Goal: Transaction & Acquisition: Purchase product/service

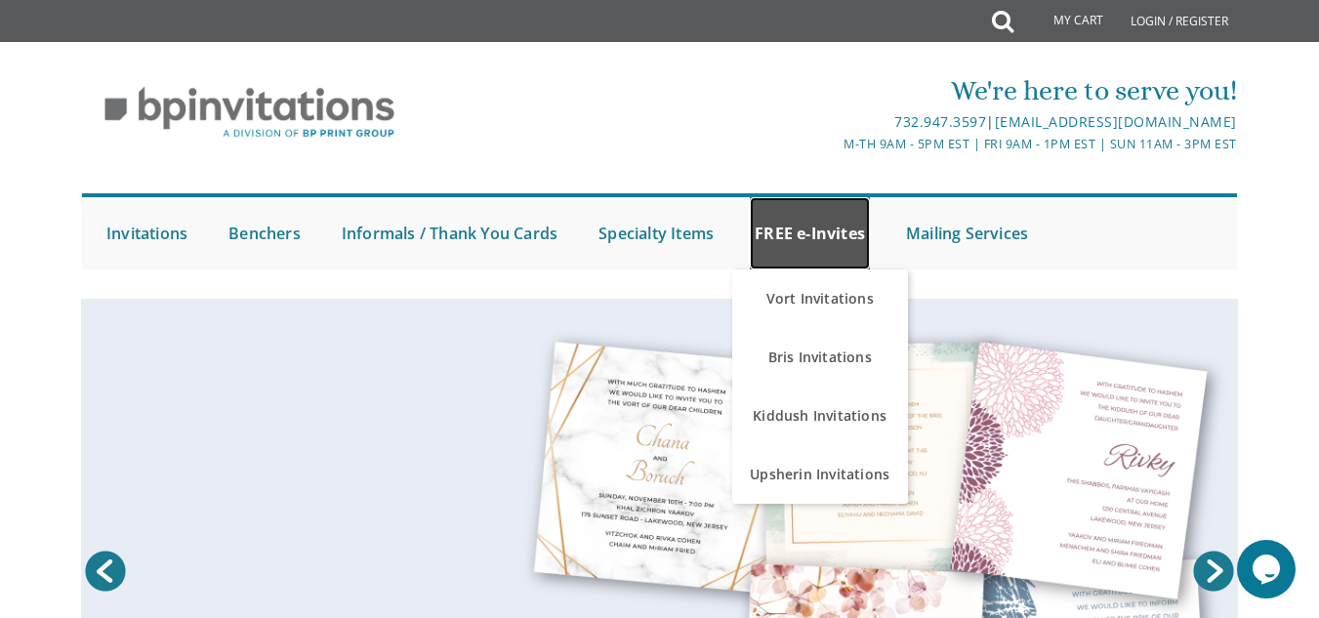
click at [806, 225] on link "FREE e-Invites" at bounding box center [810, 233] width 120 height 72
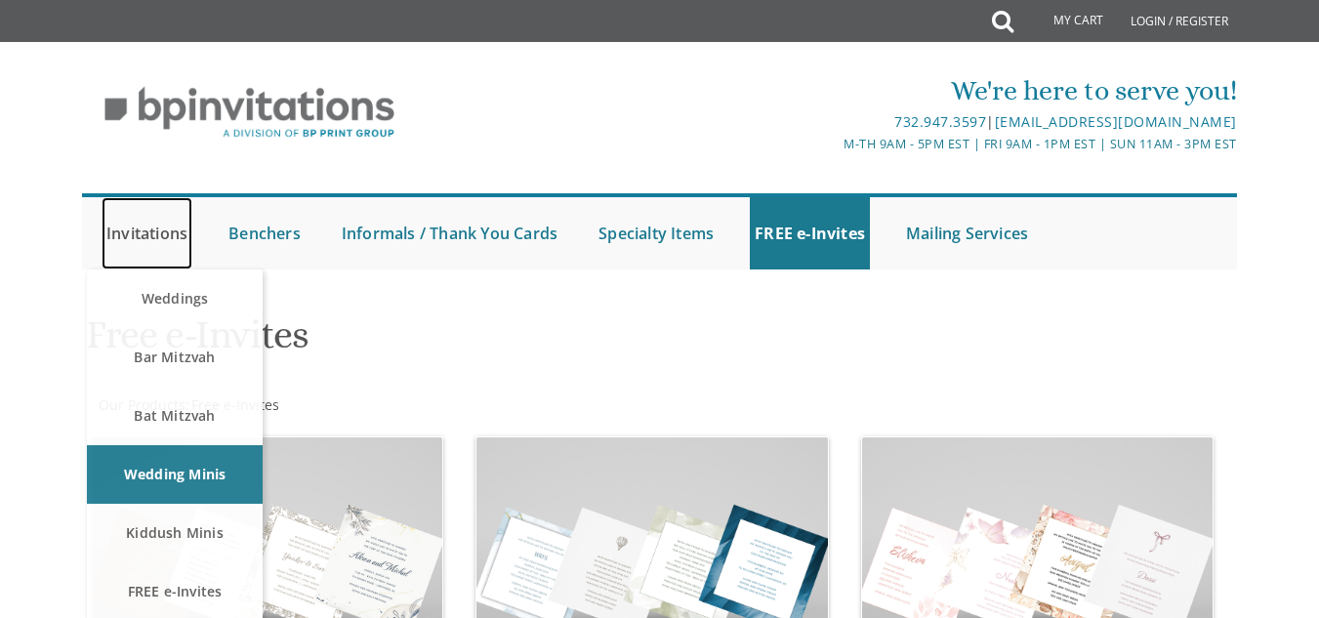
click at [154, 229] on link "Invitations" at bounding box center [147, 233] width 91 height 72
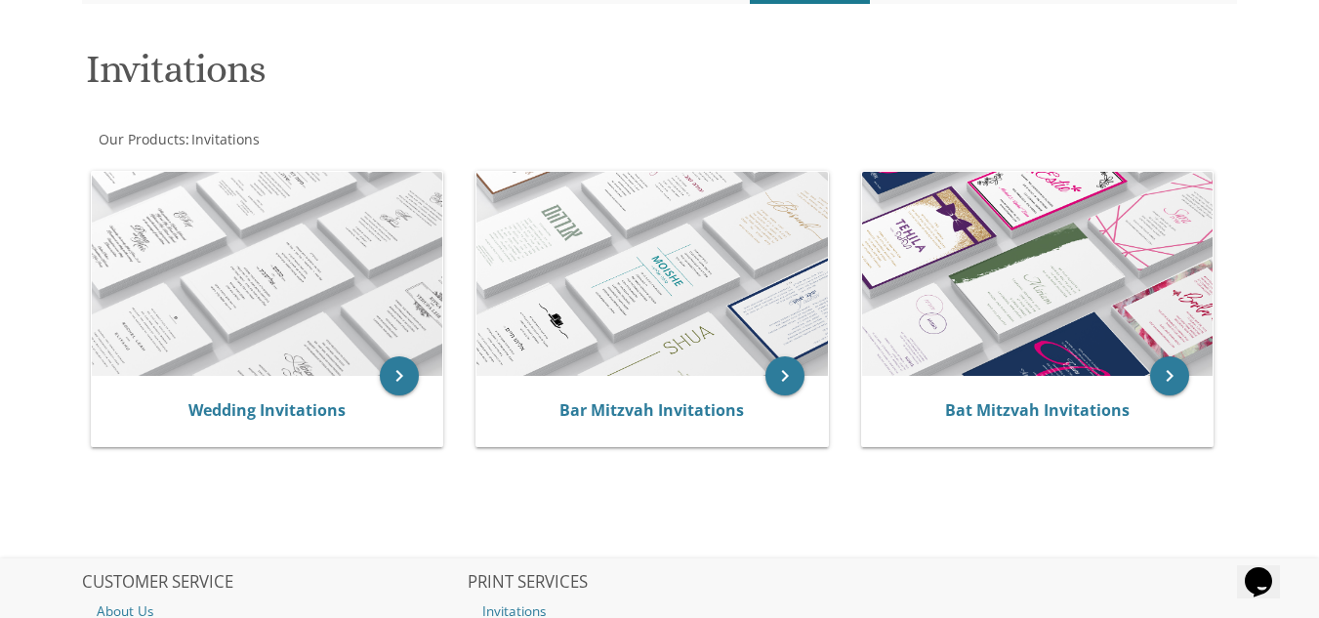
scroll to position [273, 0]
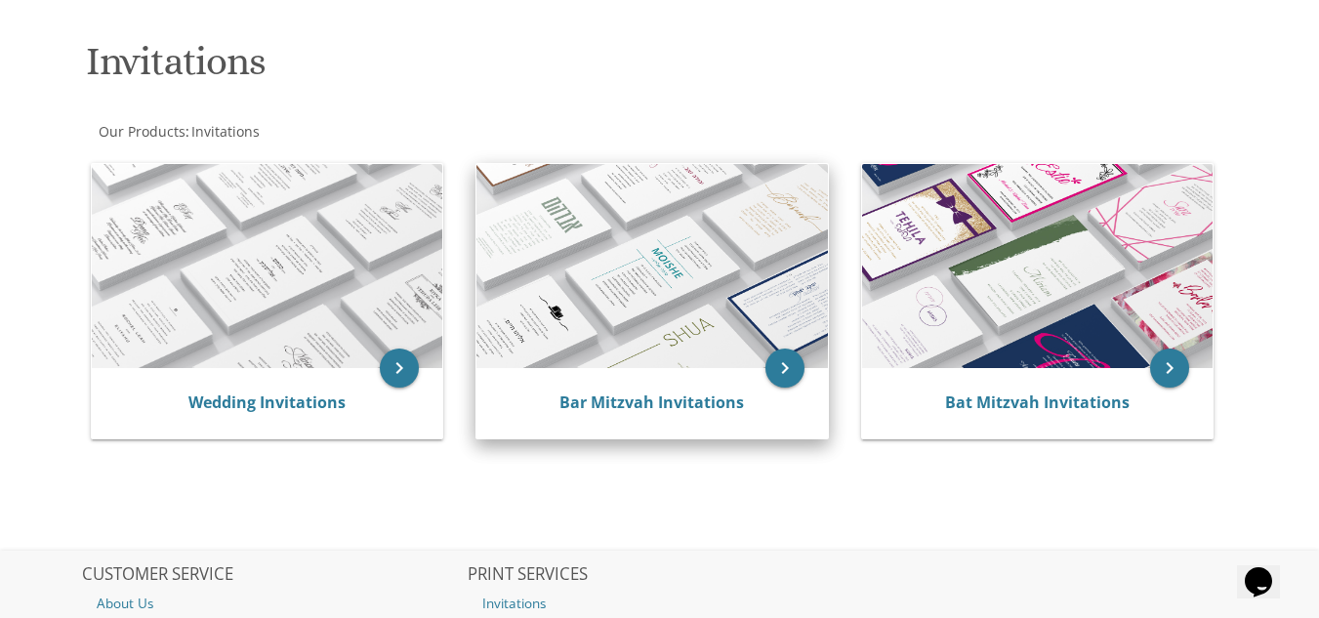
click at [754, 414] on div "Bar Mitzvah Invitations" at bounding box center [652, 402] width 304 height 23
click at [777, 374] on icon "keyboard_arrow_right" at bounding box center [784, 368] width 39 height 39
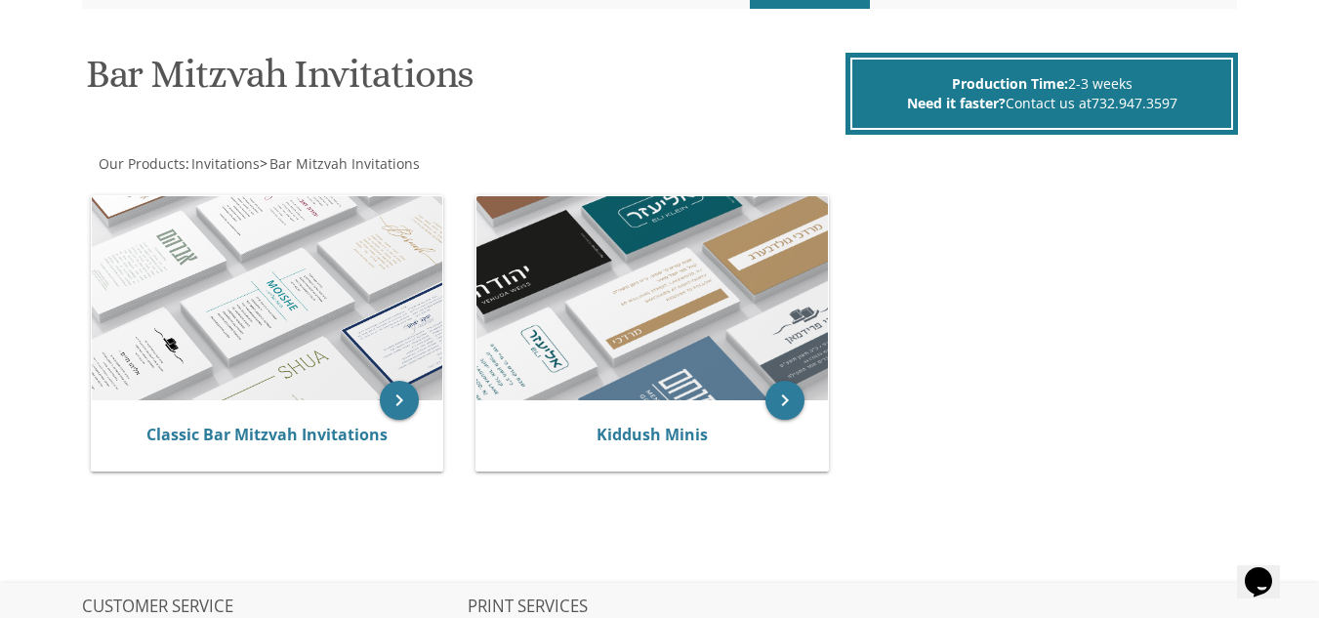
scroll to position [390, 0]
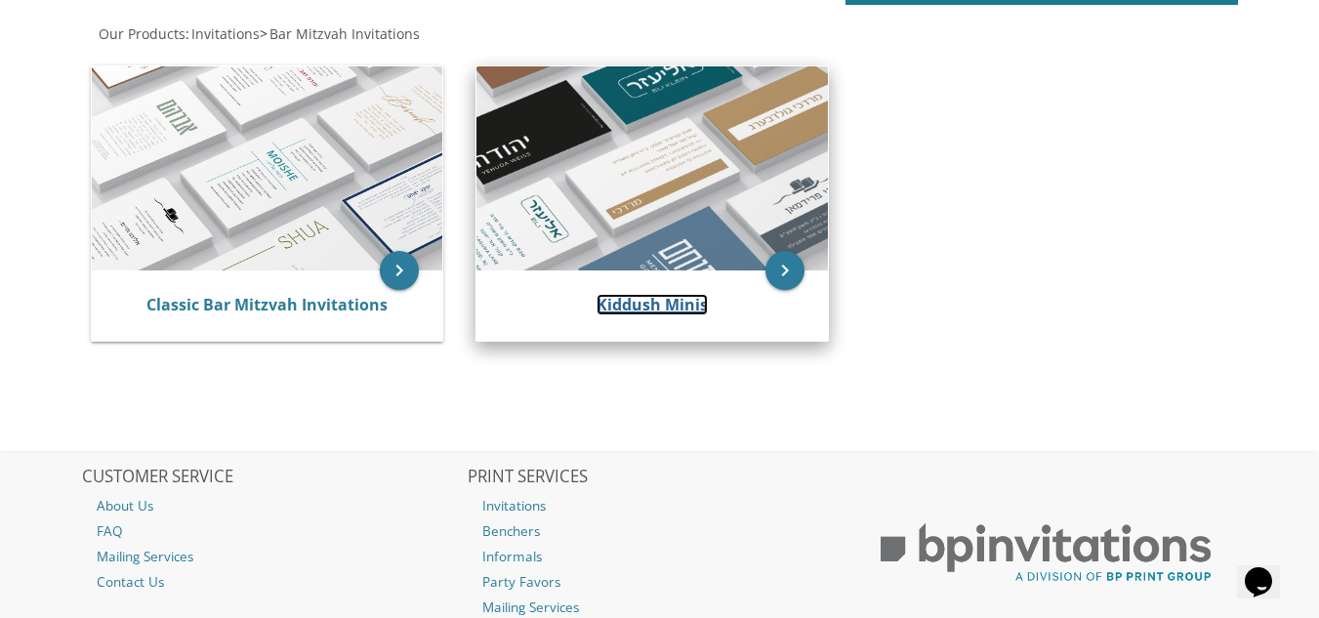
click at [676, 300] on link "Kiddush Minis" at bounding box center [651, 304] width 111 height 21
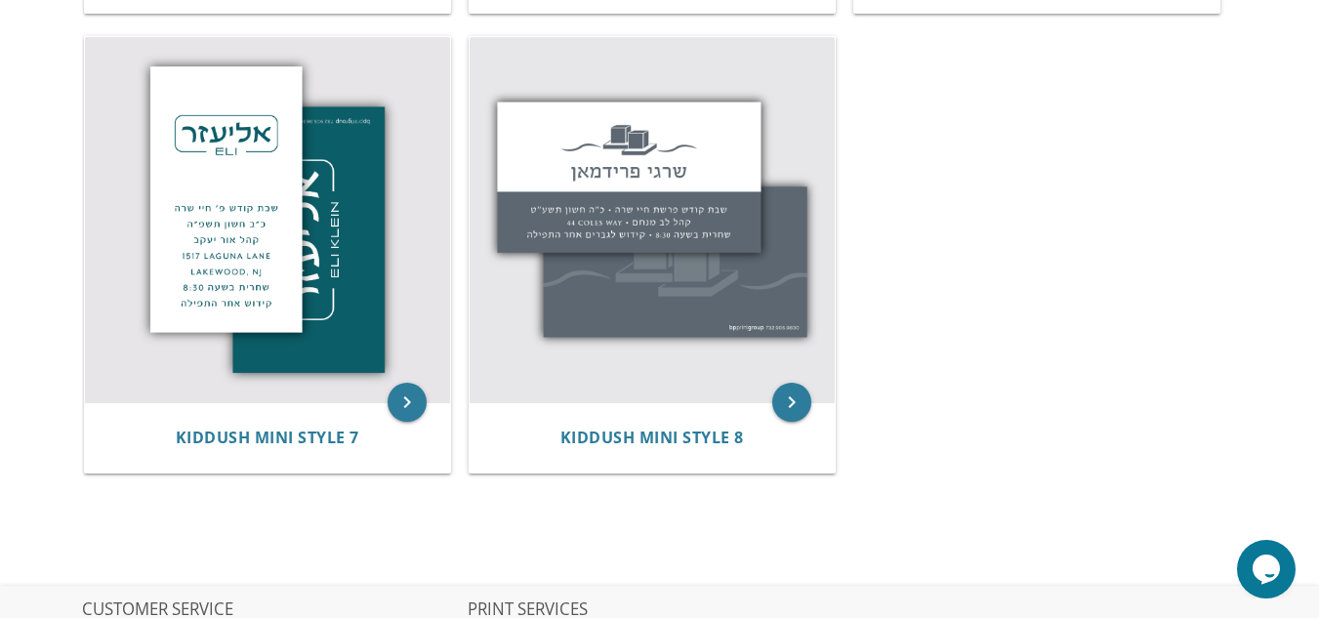
scroll to position [1307, 0]
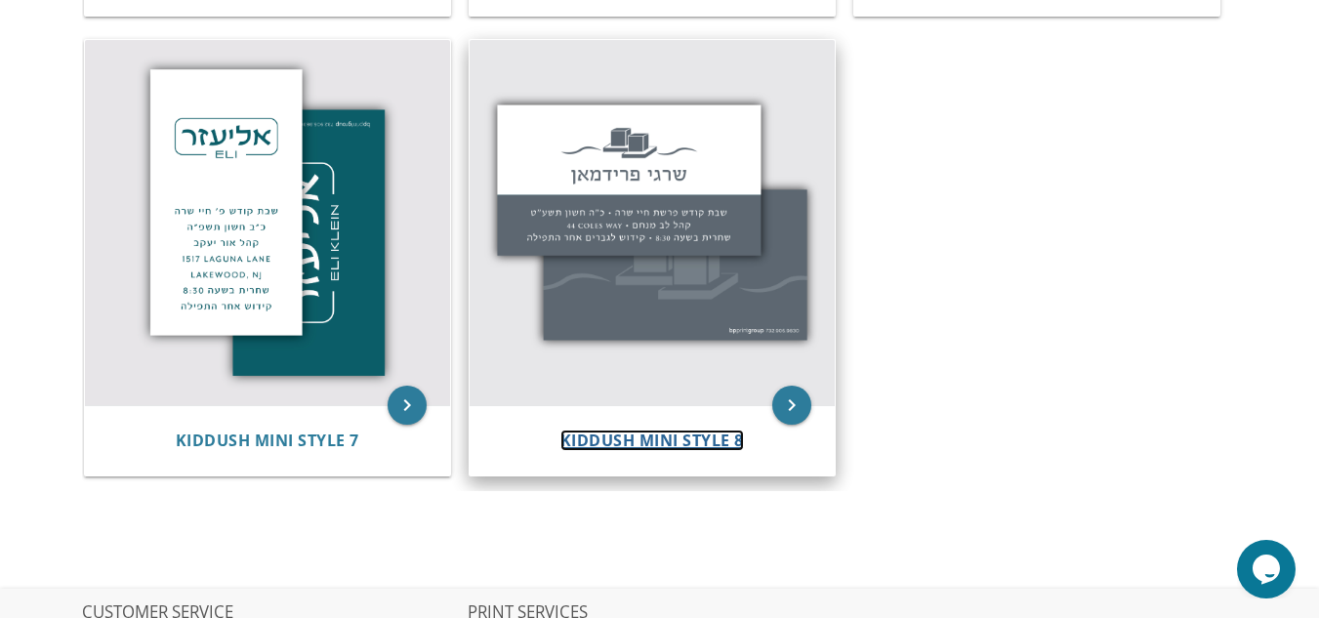
click at [650, 446] on span "Kiddush Mini Style 8" at bounding box center [652, 440] width 184 height 21
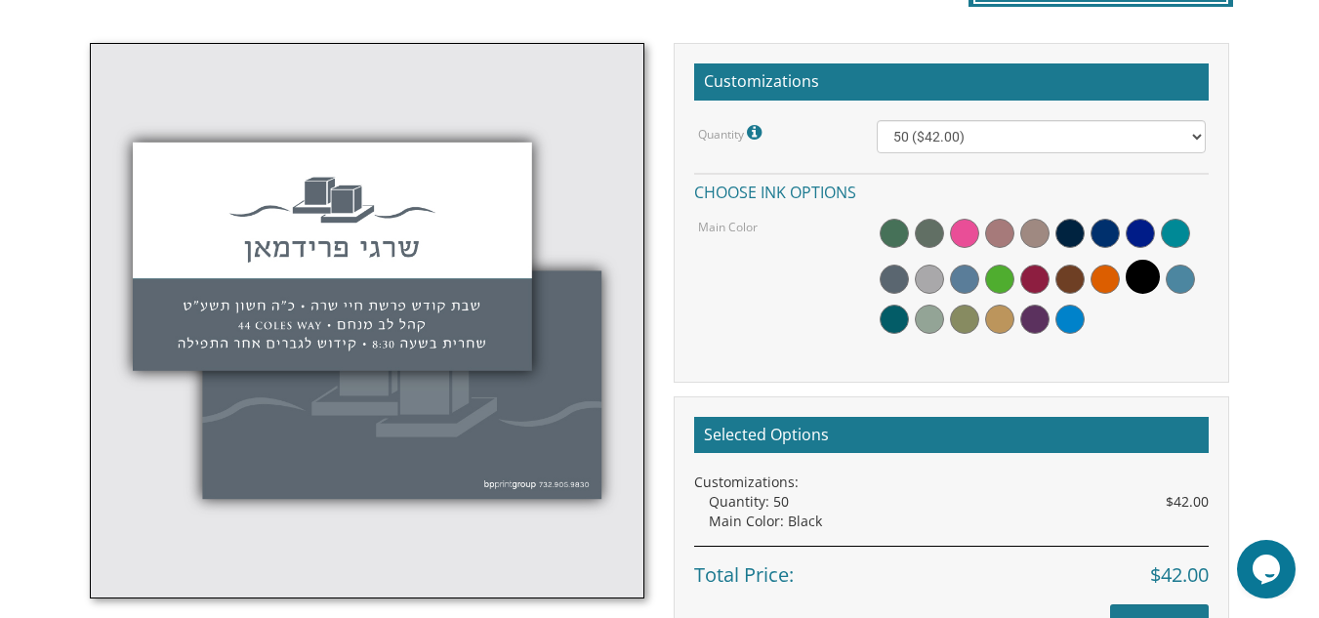
scroll to position [551, 0]
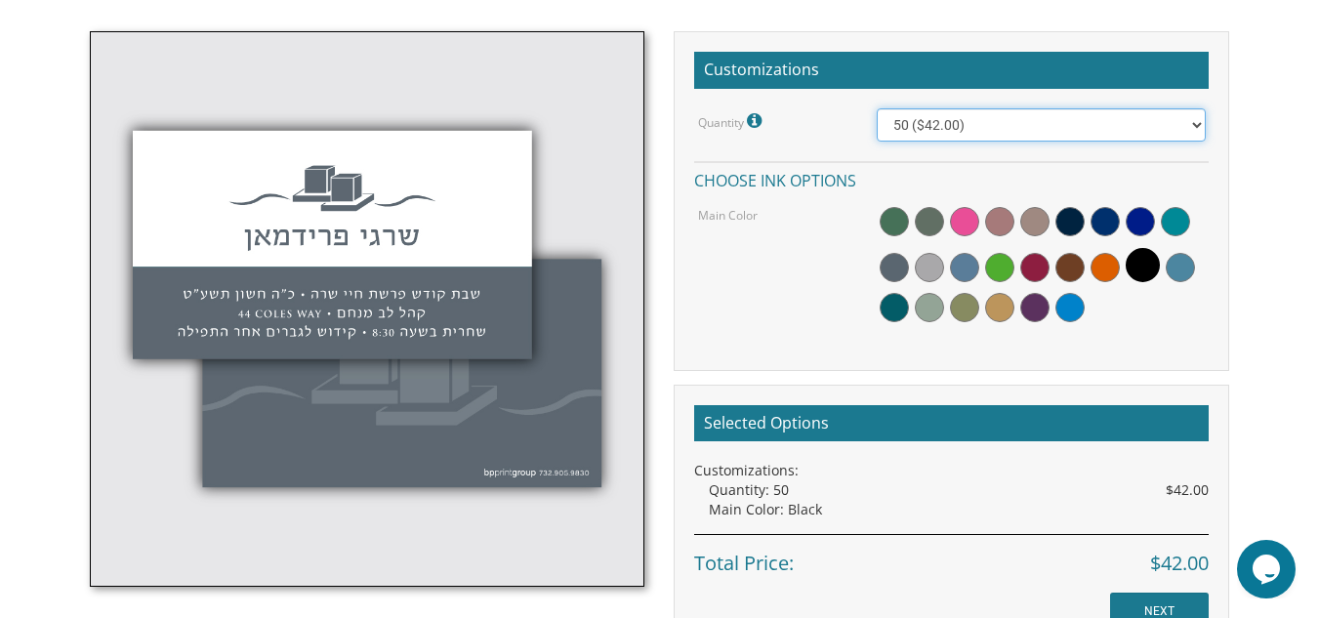
click at [1201, 123] on select "50 ($42.00) 100 ($48.00) 150 ($54.00) 200 ($60.00) 250 ($66.00) 300 ($72.00)" at bounding box center [1041, 124] width 328 height 33
select select "100"
click at [877, 108] on select "50 ($42.00) 100 ($48.00) 150 ($54.00) 200 ($60.00) 250 ($66.00) 300 ($72.00)" at bounding box center [1041, 124] width 328 height 33
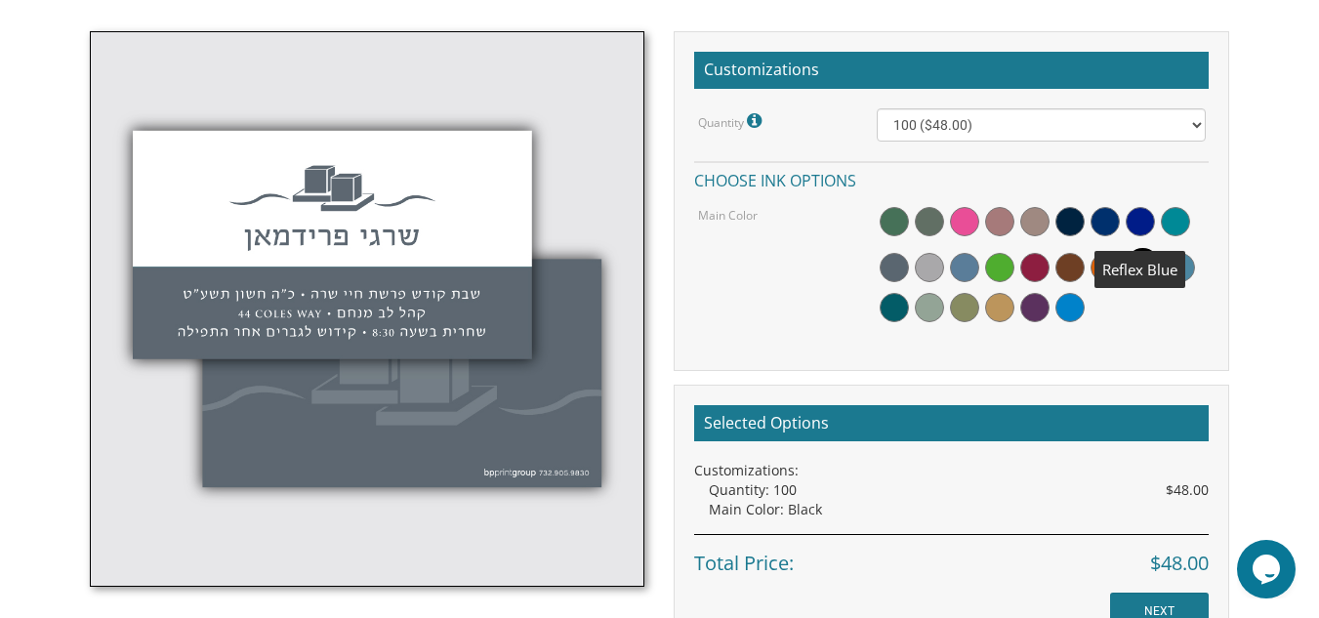
click at [1135, 224] on span at bounding box center [1140, 221] width 29 height 29
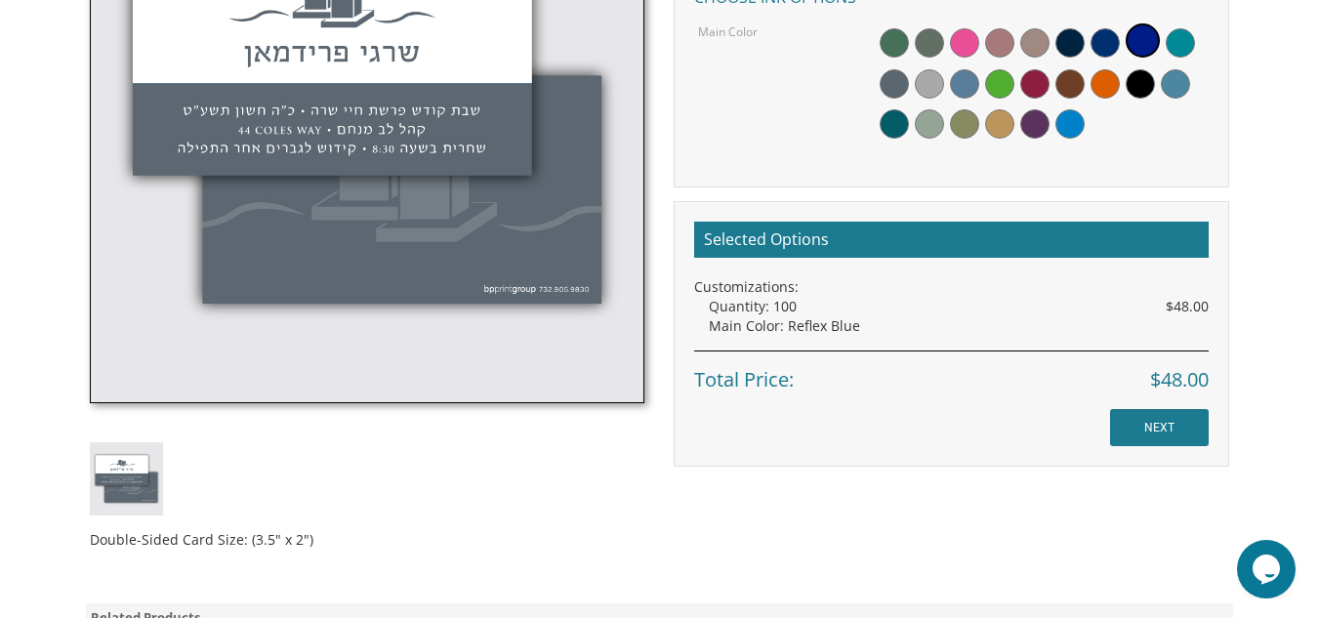
scroll to position [746, 0]
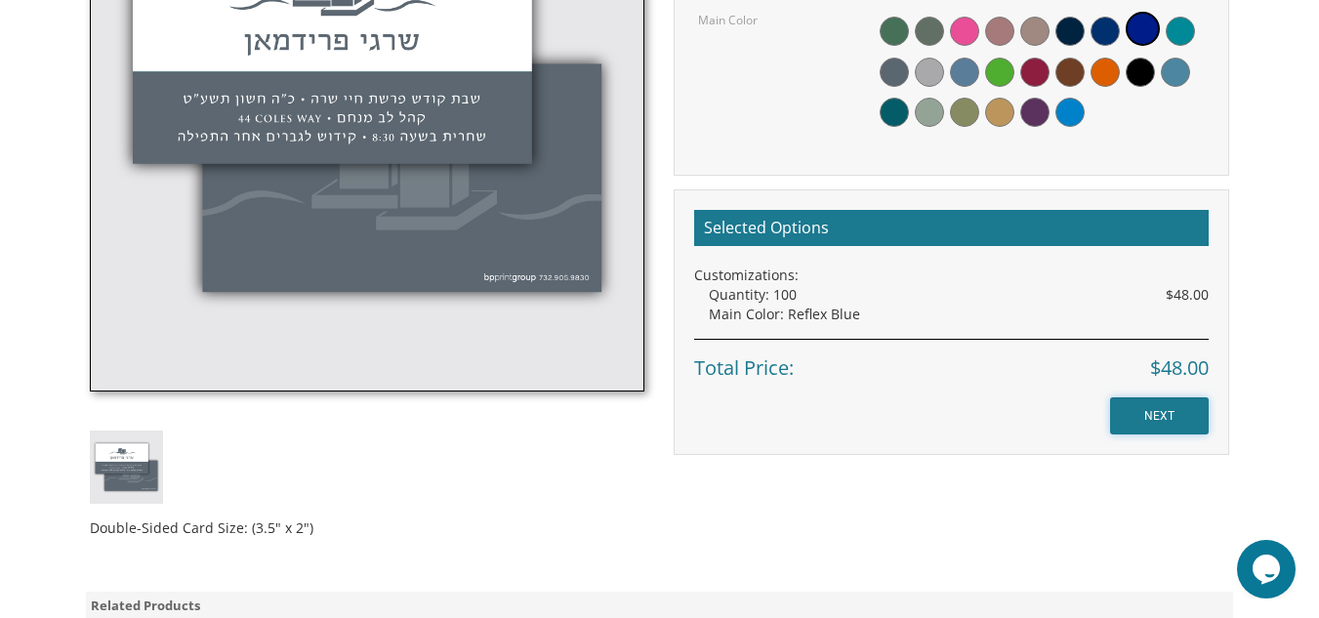
click at [1164, 408] on input "NEXT" at bounding box center [1159, 415] width 99 height 37
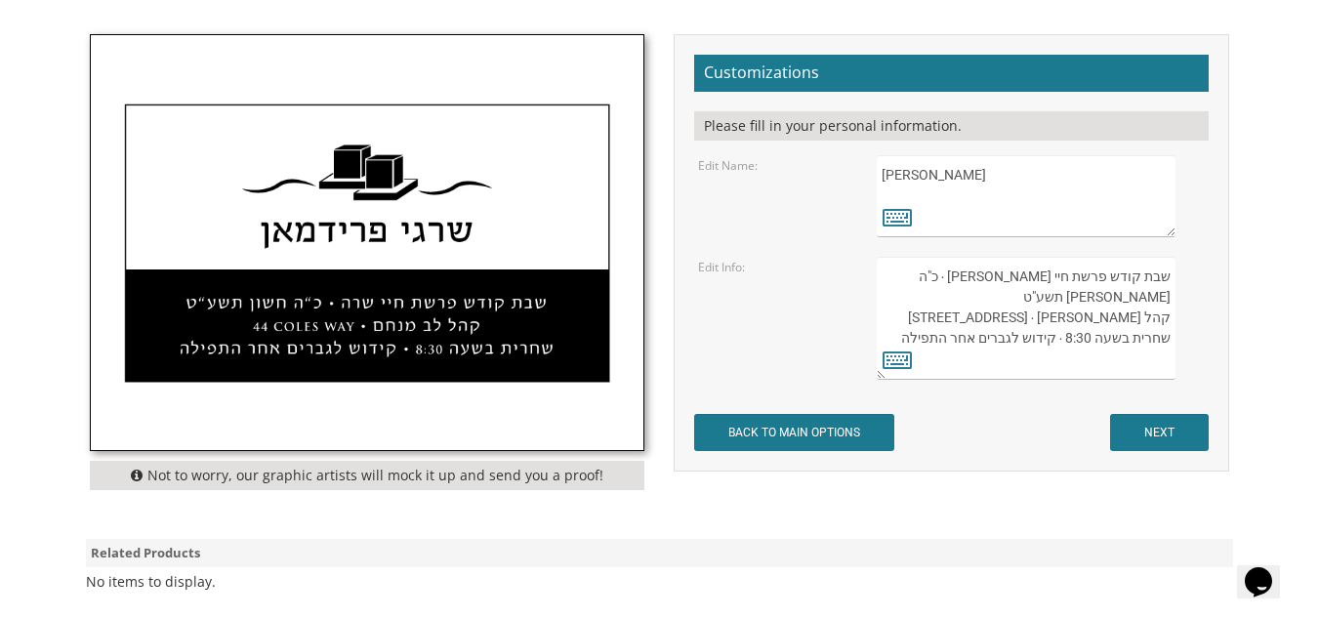
scroll to position [579, 0]
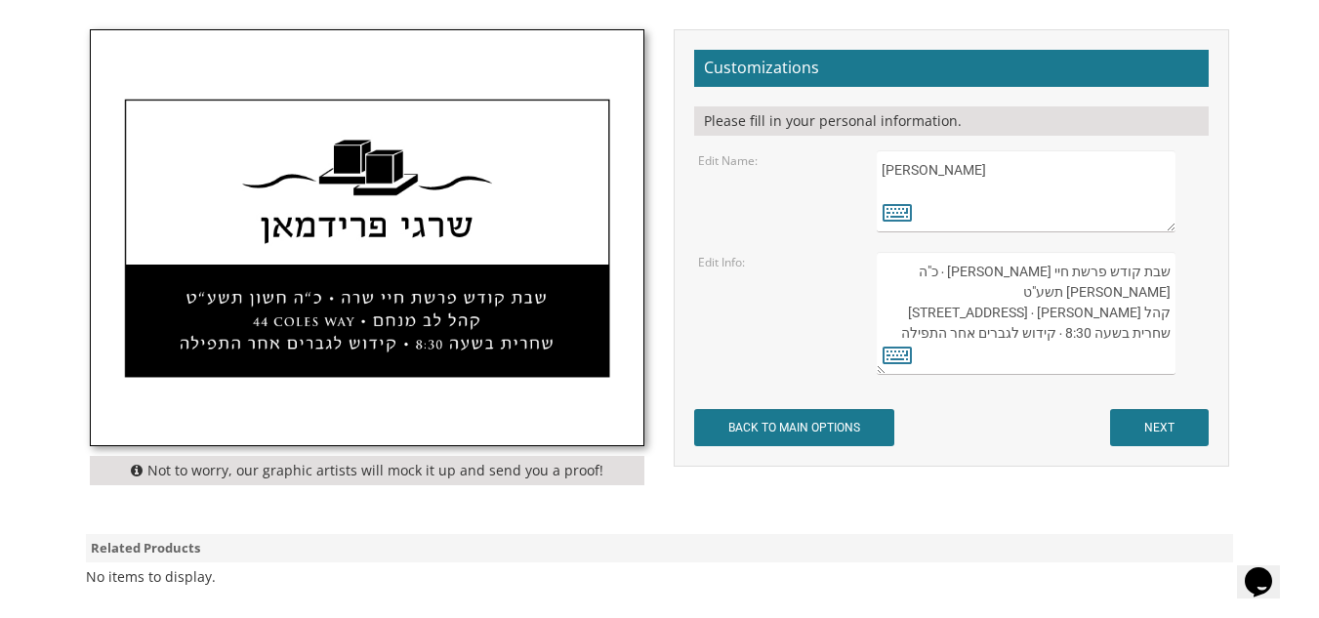
click at [1158, 169] on textarea "שרגי פרידמאן" at bounding box center [1026, 191] width 299 height 82
click at [900, 212] on icon at bounding box center [896, 211] width 29 height 27
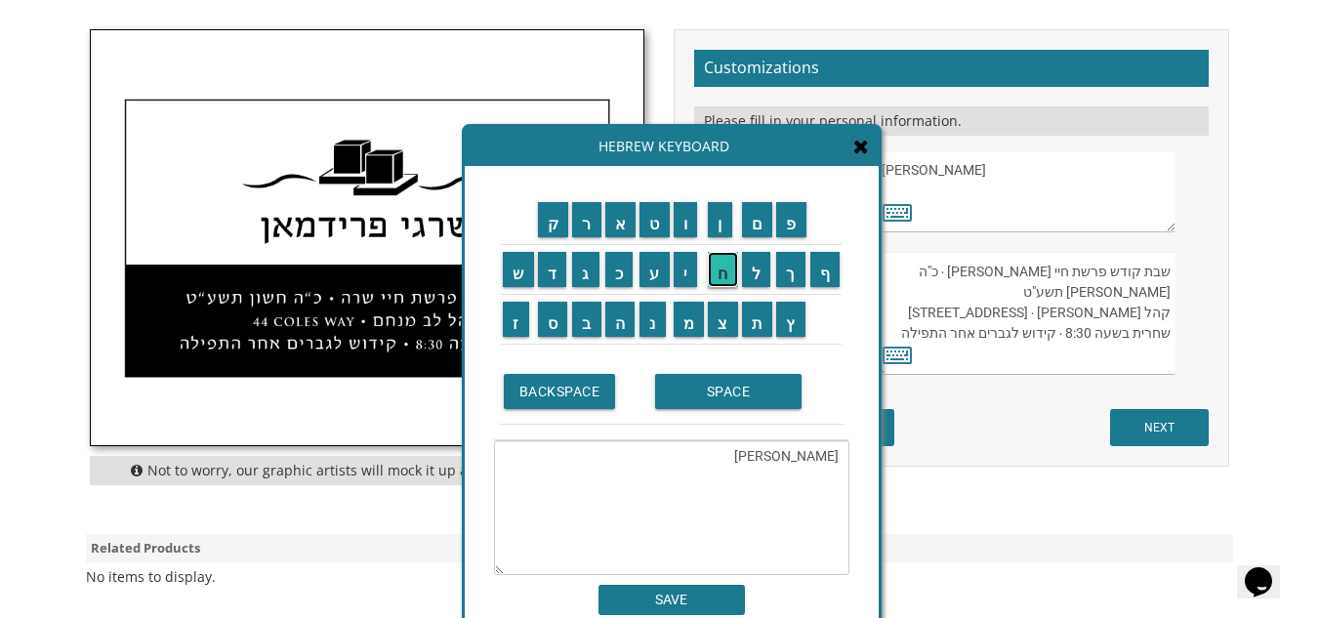
click at [716, 270] on input "ח" at bounding box center [723, 269] width 30 height 35
click at [688, 278] on input "י" at bounding box center [686, 269] width 24 height 35
click at [765, 230] on input "ם" at bounding box center [757, 219] width 31 height 35
click at [715, 391] on input "SPACE" at bounding box center [728, 391] width 146 height 35
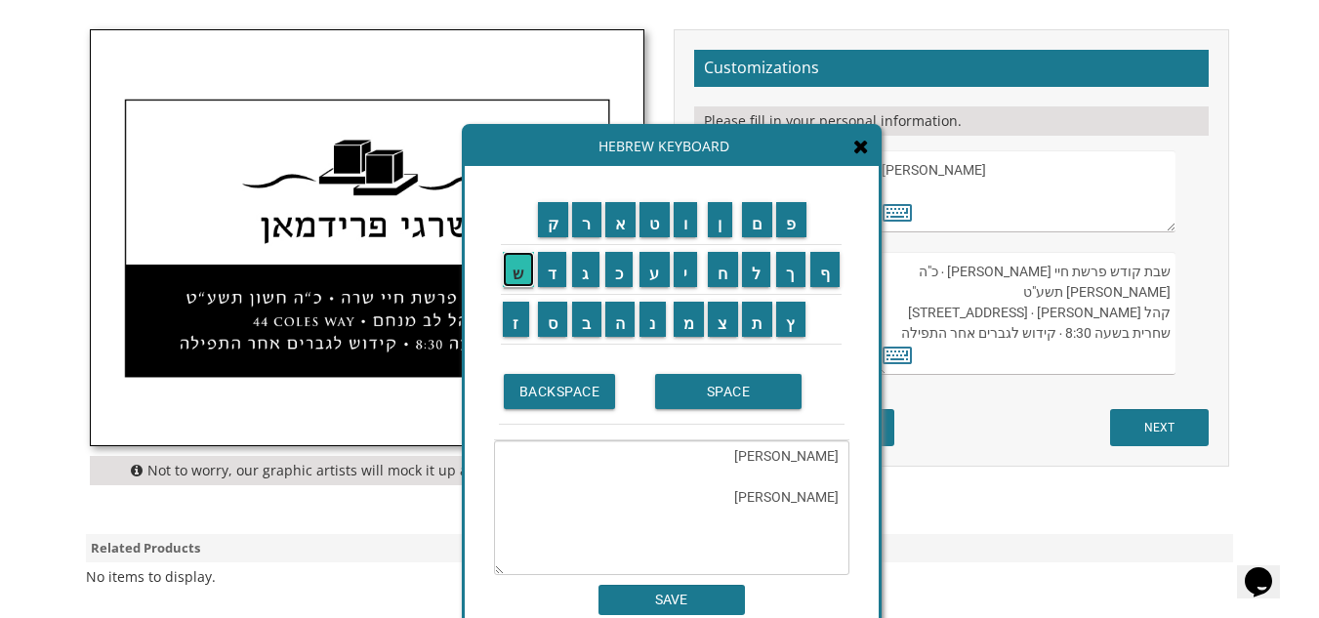
click at [521, 273] on input "ש" at bounding box center [518, 269] width 31 height 35
click at [755, 272] on input "ל" at bounding box center [756, 269] width 29 height 35
click at [683, 228] on input "ו" at bounding box center [686, 219] width 24 height 35
click at [772, 237] on td "ם" at bounding box center [757, 220] width 35 height 50
click at [758, 208] on input "ם" at bounding box center [757, 219] width 31 height 35
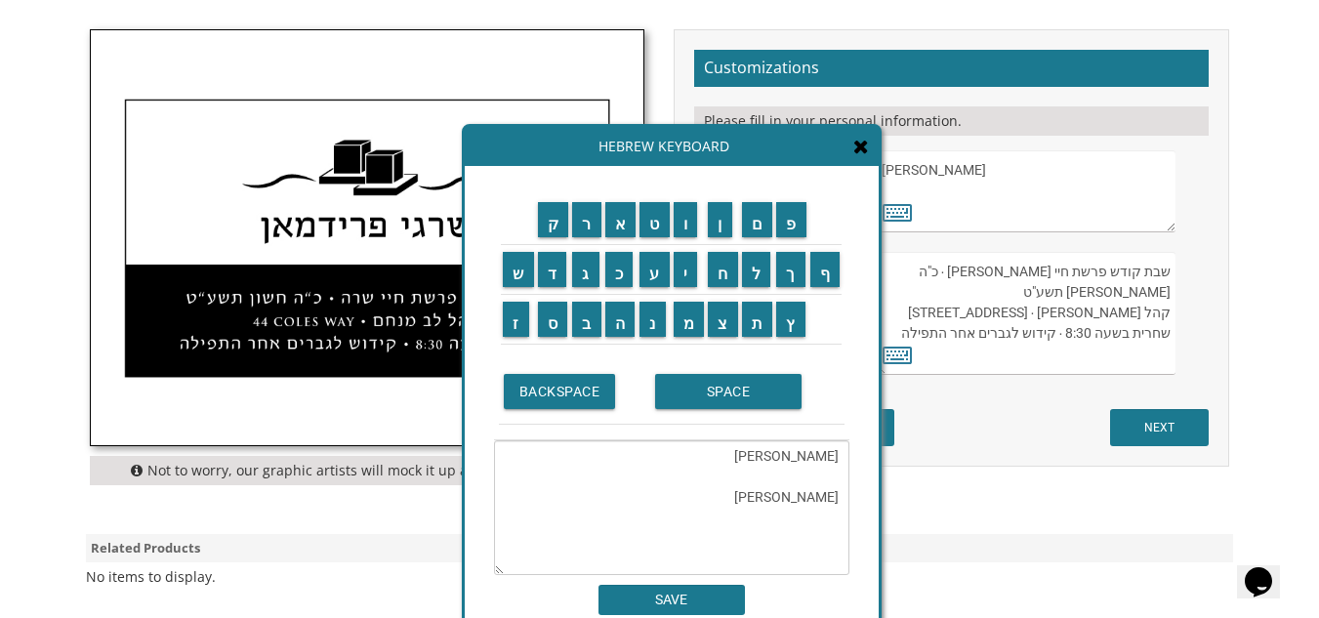
click at [757, 458] on textarea "שרגי פרידמאן חיים שלום" at bounding box center [671, 507] width 355 height 135
type textarea "חיים שלום"
click at [647, 607] on input "SAVE" at bounding box center [671, 600] width 146 height 30
type textarea "חיים שלום"
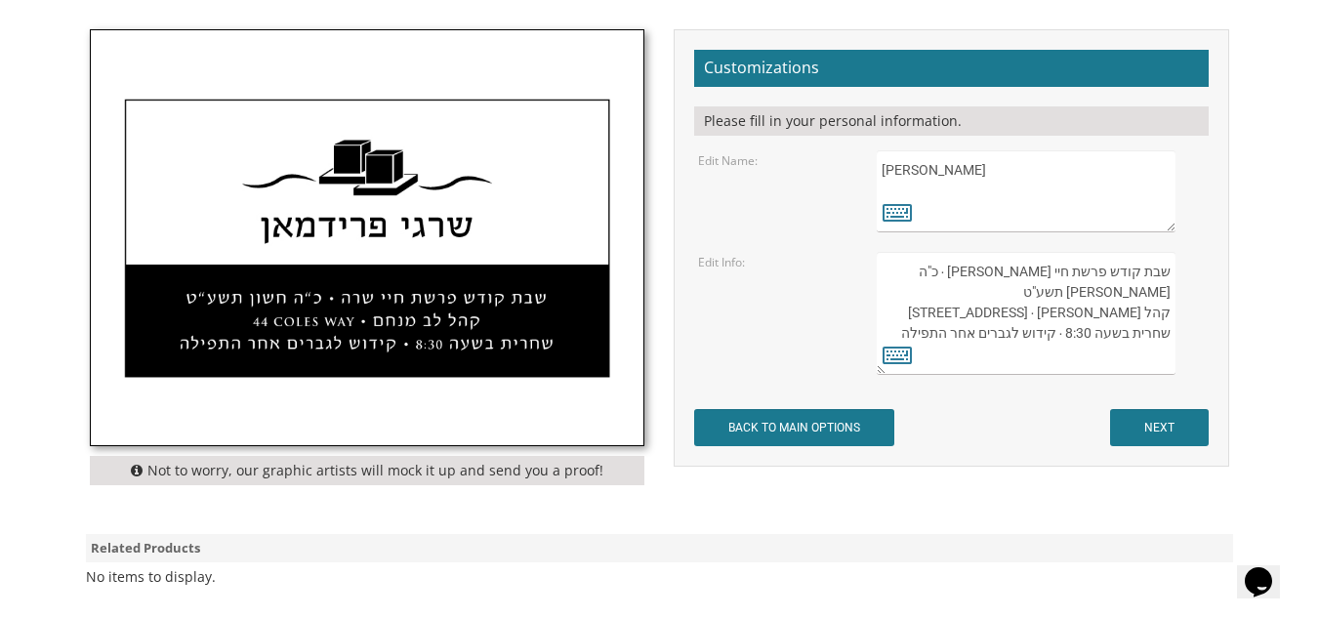
click at [1014, 272] on textarea "שבת קודש פרשת חיי שרה ∙ כ"ה חשון תשע"ט קהל לב מנחם ∙ 48 Coles Way שחרית בשעה 8:…" at bounding box center [1026, 313] width 299 height 123
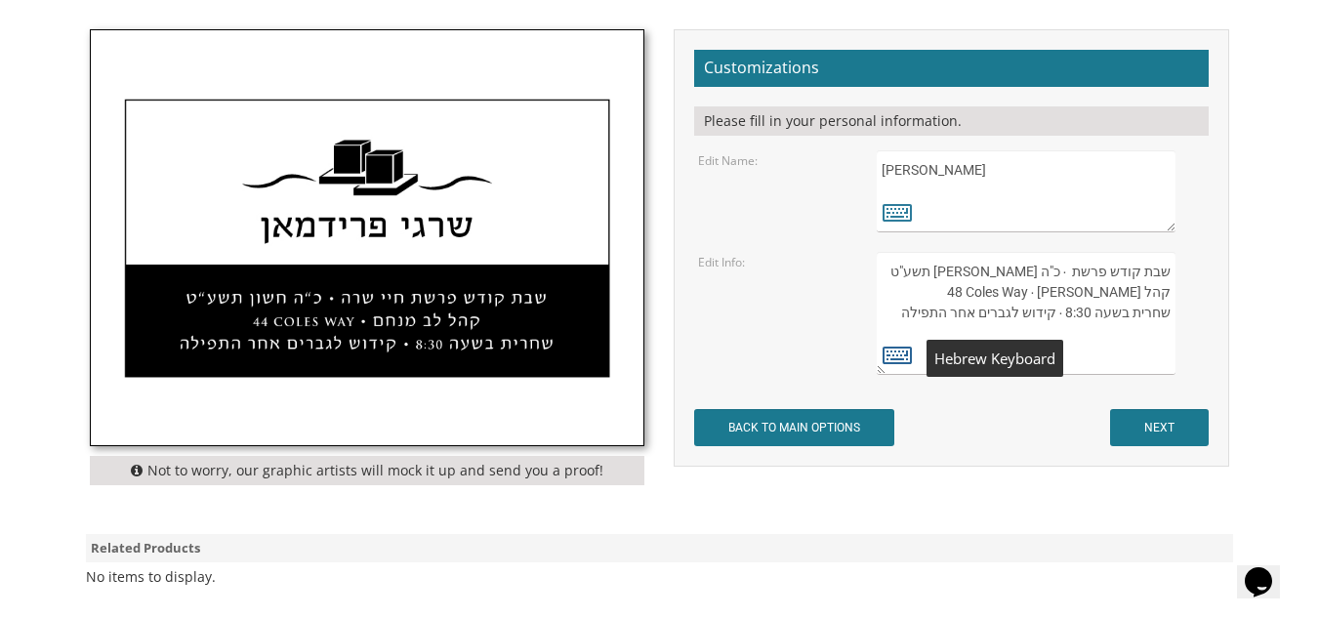
type textarea "שבת קודש פרשת ∙ כ"ה חשון תשע"ט קהל לב מנחם ∙ 48 Coles Way שחרית בשעה 8:30 ∙ קיד…"
click at [890, 360] on icon at bounding box center [896, 354] width 29 height 27
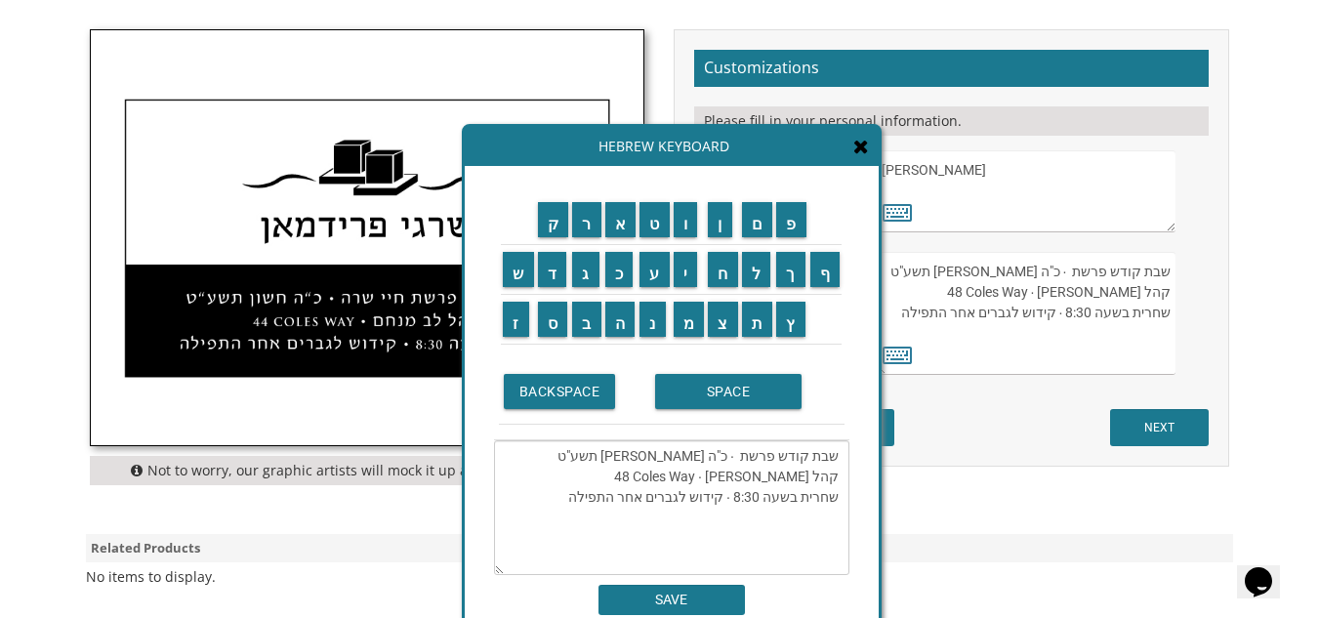
click at [729, 461] on textarea "שבת קודש פרשת ∙ כ"ה חשון תשע"ט קהל לב מנחם ∙ 48 Coles Way שחרית בשעה 8:30 ∙ קיד…" at bounding box center [671, 507] width 355 height 135
click at [653, 325] on input "נ" at bounding box center [652, 319] width 26 height 35
click at [685, 273] on input "י" at bounding box center [686, 269] width 24 height 35
click at [724, 324] on input "צ" at bounding box center [723, 319] width 30 height 35
click at [580, 327] on input "ב" at bounding box center [586, 319] width 29 height 35
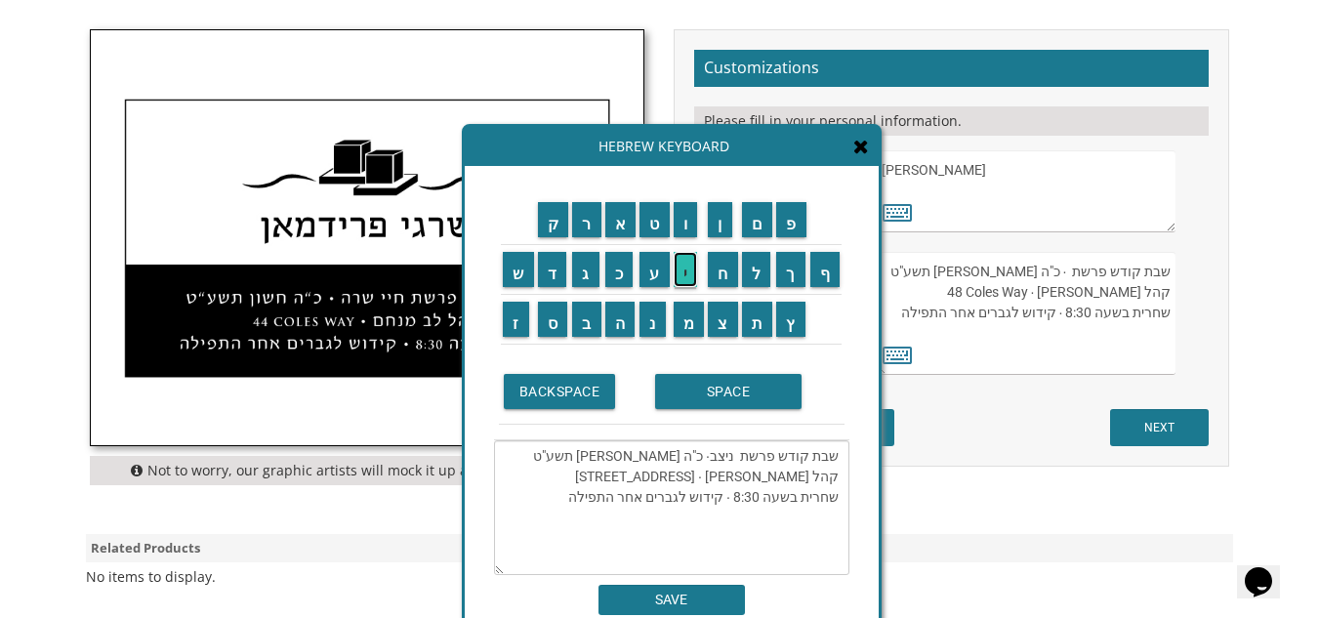
click at [683, 279] on input "י" at bounding box center [686, 269] width 24 height 35
click at [766, 229] on input "ם" at bounding box center [757, 219] width 31 height 35
click at [580, 460] on textarea "שבת קודש פרשת ניצבים ∙ כ"ה חשון תשע"ט קהל לב מנחם ∙ 48 Coles Way שחרית בשעה 8:3…" at bounding box center [671, 507] width 355 height 135
click at [514, 325] on input "ז" at bounding box center [516, 319] width 26 height 35
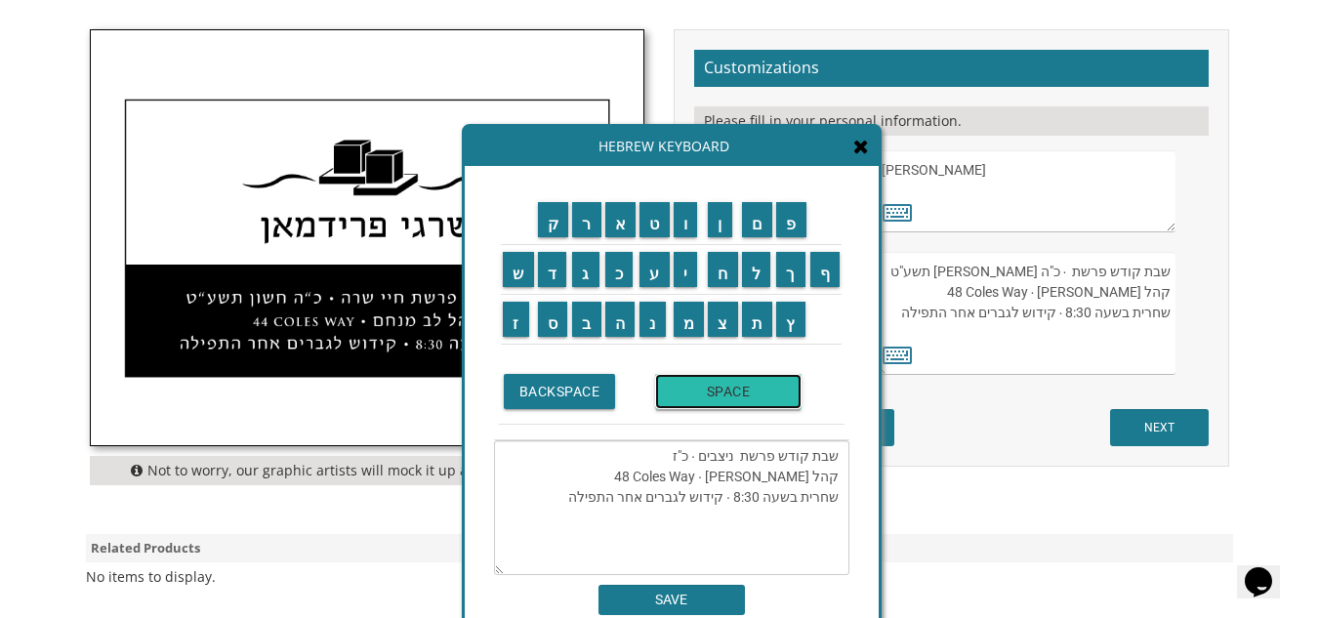
click at [689, 405] on input "SPACE" at bounding box center [728, 391] width 146 height 35
click at [626, 222] on input "א" at bounding box center [620, 219] width 31 height 35
click at [755, 272] on input "ל" at bounding box center [756, 269] width 29 height 35
click at [681, 228] on input "ו" at bounding box center [686, 219] width 24 height 35
click at [762, 276] on input "ל" at bounding box center [756, 269] width 29 height 35
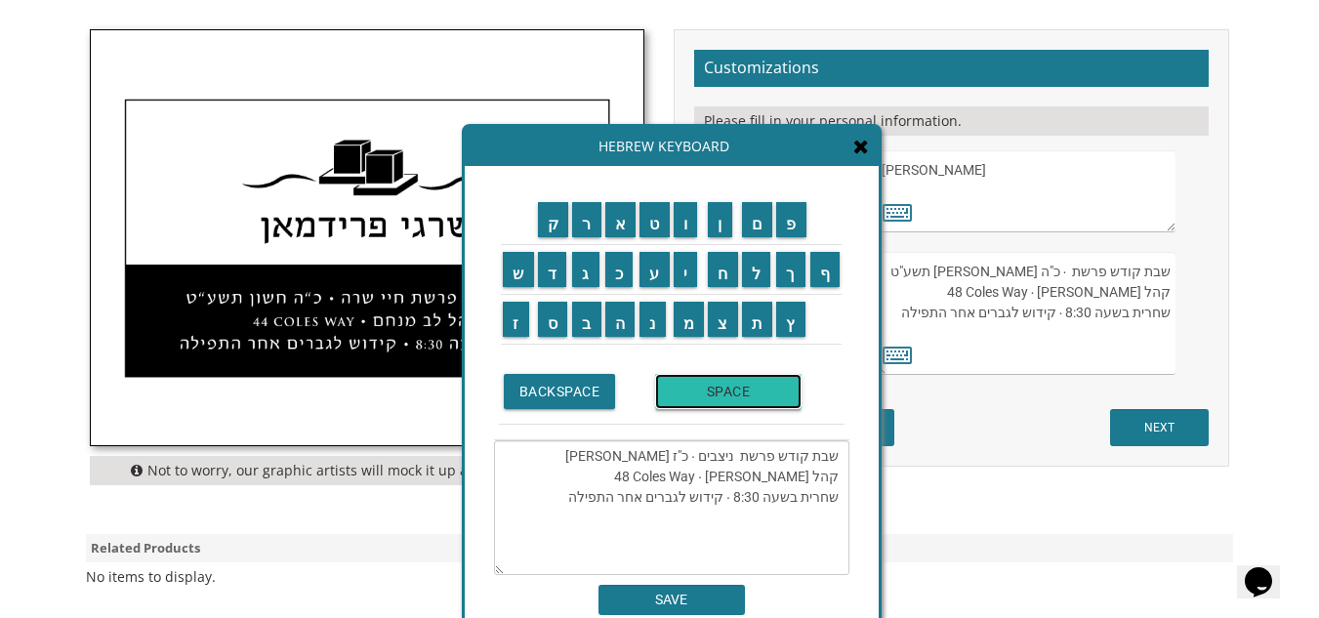
click at [718, 387] on input "SPACE" at bounding box center [728, 391] width 146 height 35
click at [761, 333] on input "ת" at bounding box center [757, 319] width 31 height 35
click at [511, 276] on input "ש" at bounding box center [518, 269] width 31 height 35
click at [797, 224] on input "פ" at bounding box center [791, 219] width 30 height 35
click at [622, 338] on td "ה" at bounding box center [620, 319] width 35 height 50
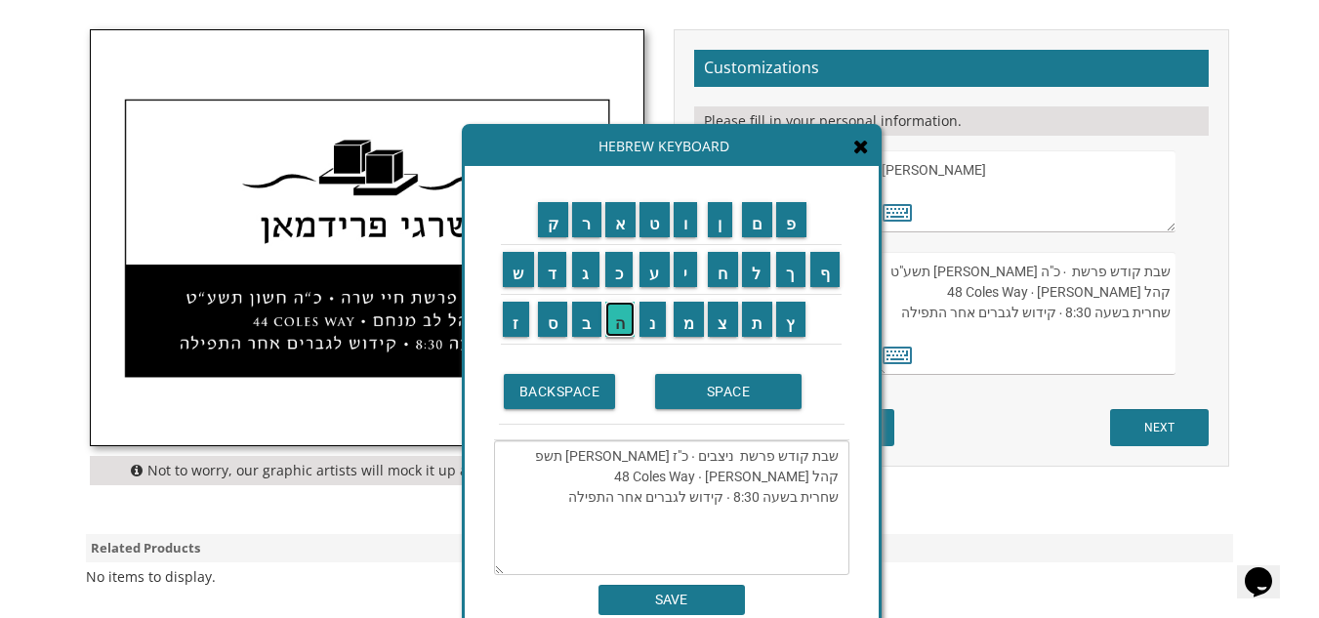
click at [622, 335] on input "ה" at bounding box center [620, 319] width 30 height 35
click at [757, 475] on textarea "שבת קודש פרשת ניצבים ∙ כ"ז אלול תשפה קהל לב מנחם ∙ 48 Coles Way שחרית בשעה 8:30…" at bounding box center [671, 507] width 355 height 135
click at [615, 227] on input "א" at bounding box center [620, 219] width 31 height 35
click at [617, 319] on input "ה" at bounding box center [620, 319] width 30 height 35
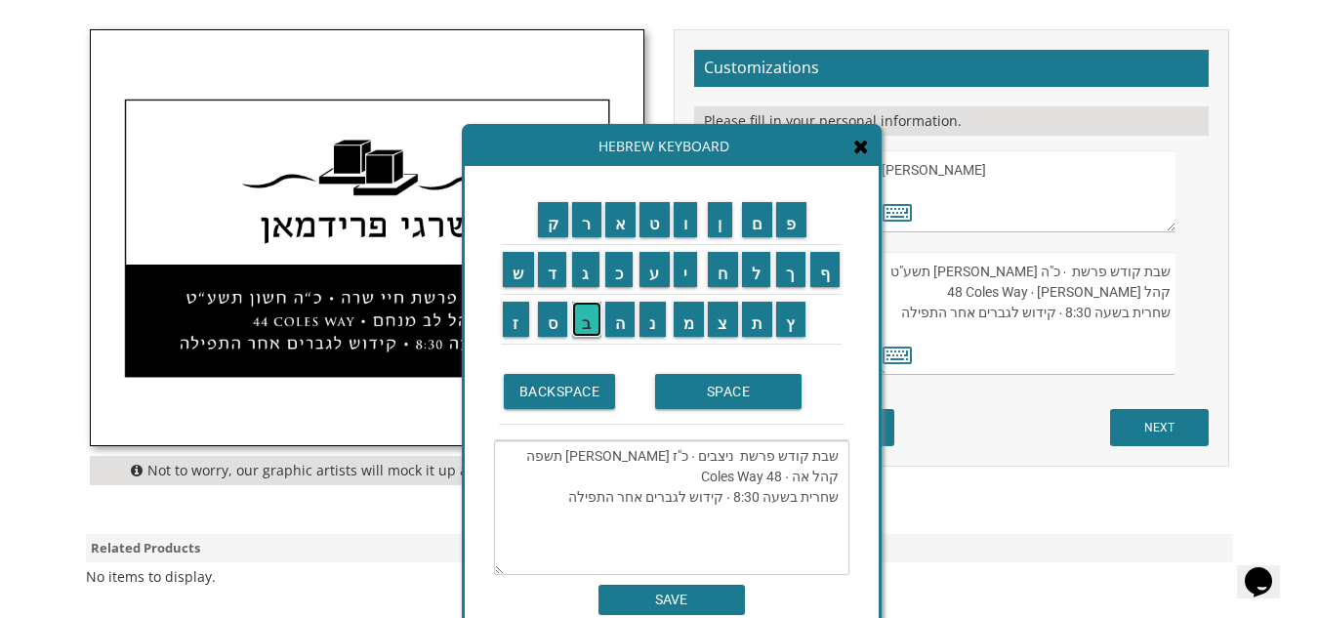
click at [590, 324] on input "ב" at bounding box center [586, 319] width 29 height 35
click at [767, 318] on input "ת" at bounding box center [757, 319] width 31 height 35
click at [713, 400] on input "SPACE" at bounding box center [728, 391] width 146 height 35
click at [687, 278] on input "י" at bounding box center [686, 269] width 24 height 35
click at [516, 288] on td "ש" at bounding box center [518, 269] width 35 height 50
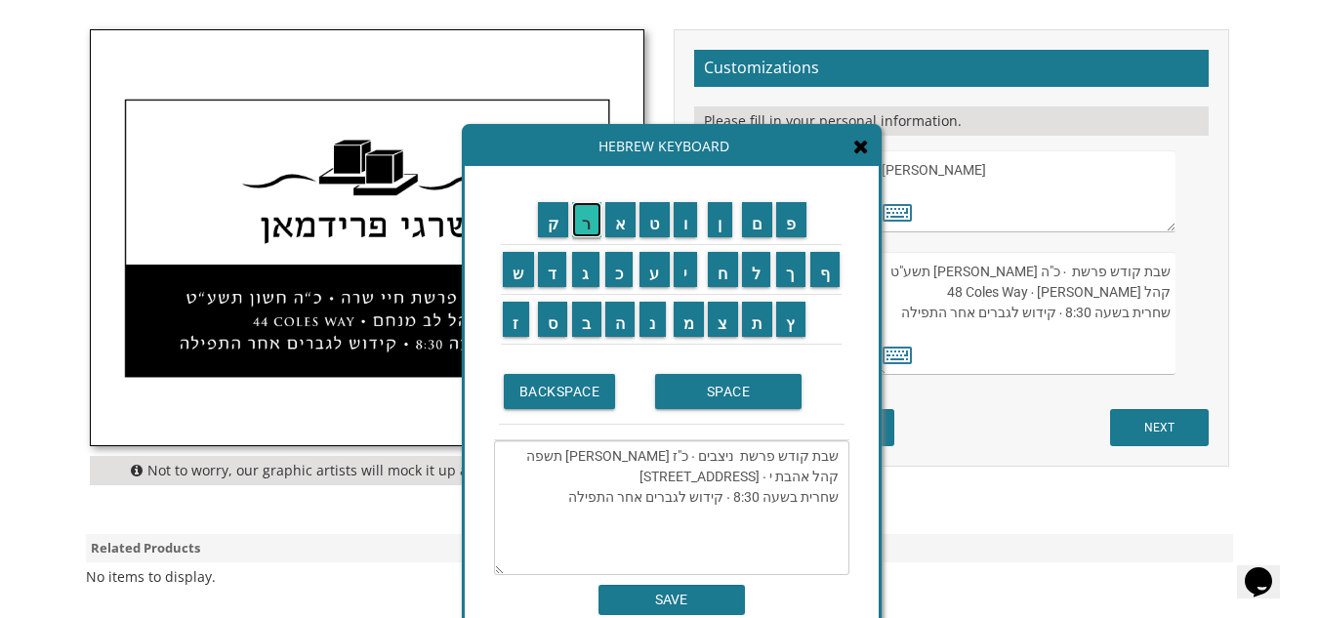
click at [582, 223] on input "ר" at bounding box center [586, 219] width 29 height 35
click at [624, 228] on input "א" at bounding box center [620, 219] width 31 height 35
click at [749, 270] on input "ל" at bounding box center [756, 269] width 29 height 35
click at [650, 474] on textarea "שבת קודש פרשת ניצבים ∙ כ"ז אלול תשפה קהל אהבת יראל ∙ 48 Coles Way שחרית בשעה 8:…" at bounding box center [671, 507] width 355 height 135
type textarea "שבת קודש פרשת ניצבים ∙ כ"ז אלול תשפה קהל אהבת יראל ∙ 1700 שחרית בשעה 8:30 ∙ קיד…"
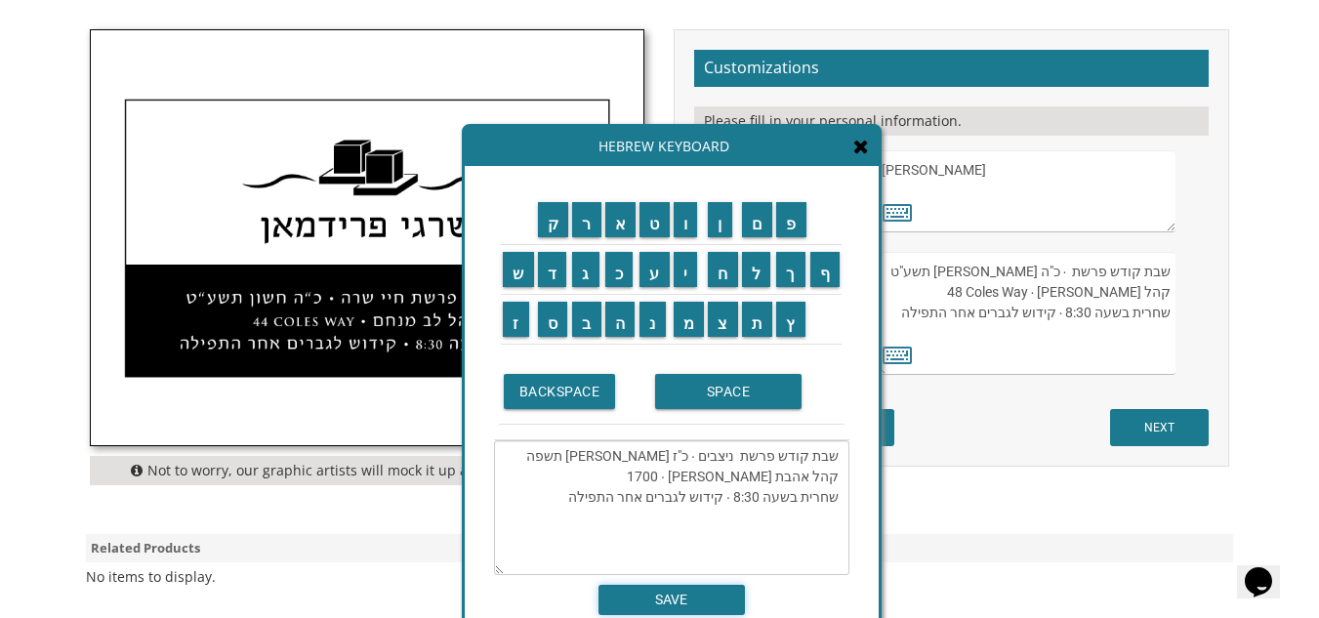
click at [677, 605] on input "SAVE" at bounding box center [671, 600] width 146 height 30
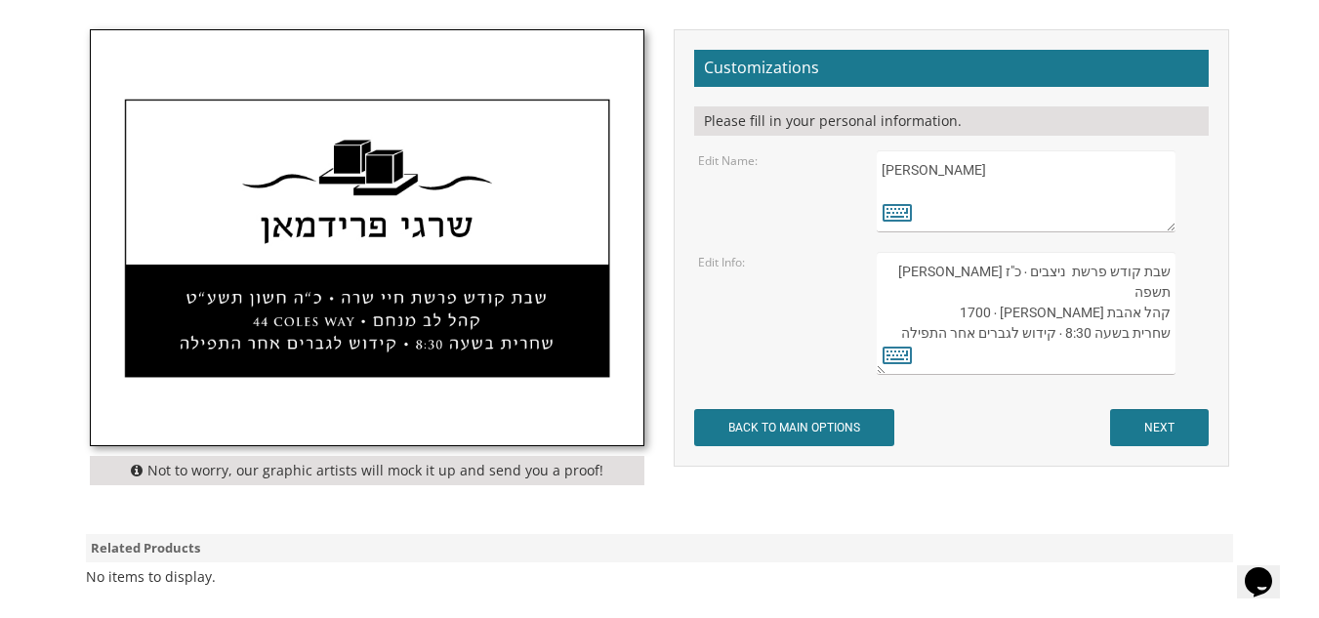
click at [1060, 290] on textarea "שבת קודש פרשת חיי שרה ∙ כ"ה חשון תשע"ט קהל לב מנחם ∙ 48 Coles Way שחרית בשעה 8:…" at bounding box center [1026, 313] width 299 height 123
click at [972, 313] on textarea "שבת קודש פרשת חיי שרה ∙ כ"ה חשון תשע"ט קהל לב מנחם ∙ 48 Coles Way שחרית בשעה 8:…" at bounding box center [1026, 313] width 299 height 123
type textarea "שבת קודש פרשת ניצבים ∙ כ"ז אלול תשפה קהל אהבת יראל ∙ S. Taylor Road1700 שחרית ב…"
click at [1135, 432] on input "NEXT" at bounding box center [1159, 427] width 99 height 37
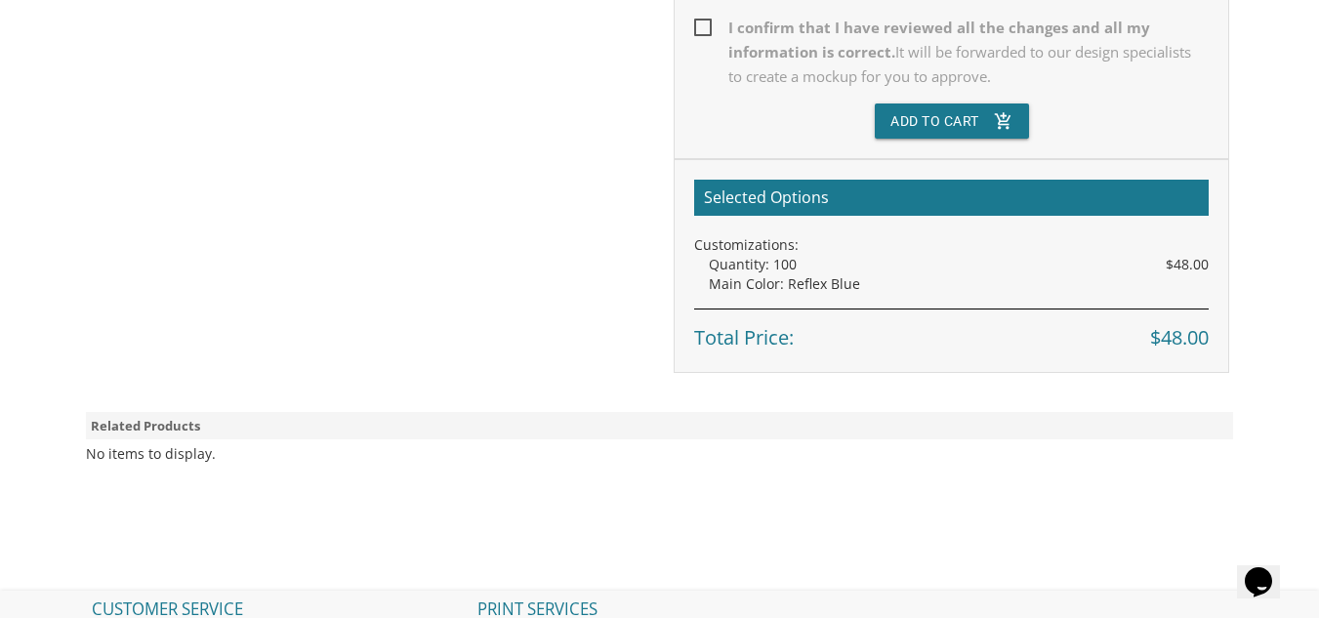
scroll to position [662, 0]
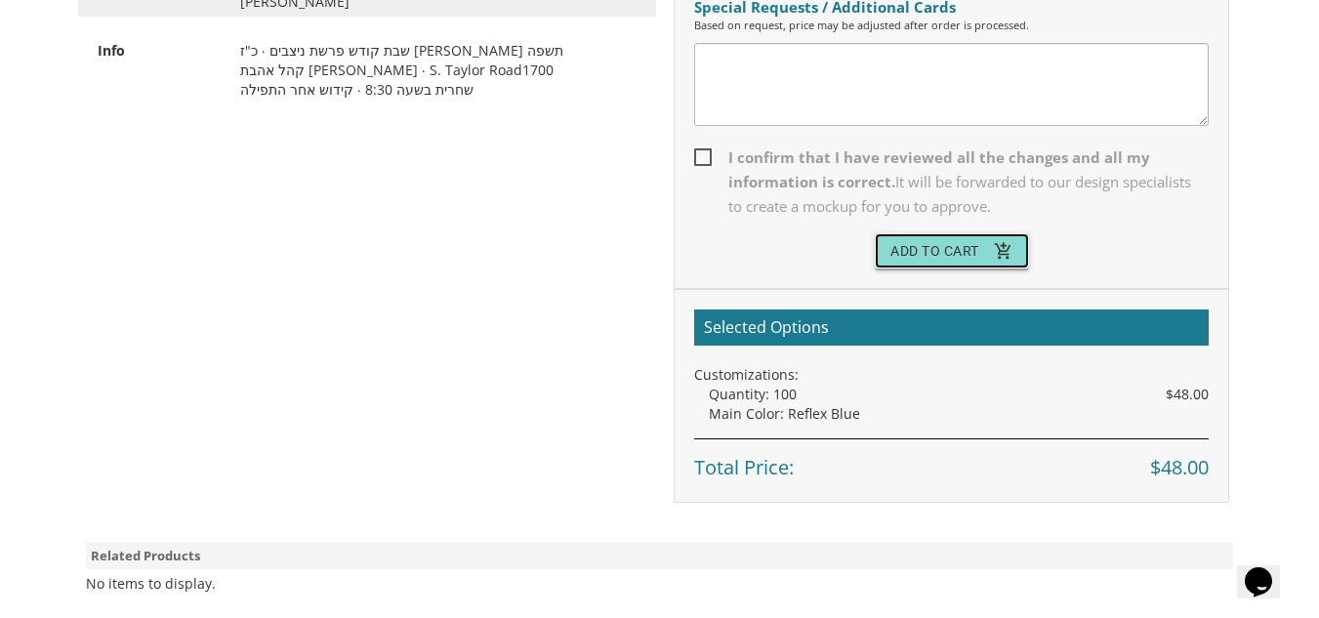
click at [968, 255] on button "Add To Cart add_shopping_cart" at bounding box center [952, 250] width 154 height 35
click at [700, 154] on span "I confirm that I have reviewed all the changes and all my information is correc…" at bounding box center [951, 181] width 514 height 73
click at [700, 154] on input "I confirm that I have reviewed all the changes and all my information is correc…" at bounding box center [700, 155] width 13 height 13
checkbox input "true"
click at [951, 252] on button "Add To Cart add_shopping_cart" at bounding box center [952, 250] width 154 height 35
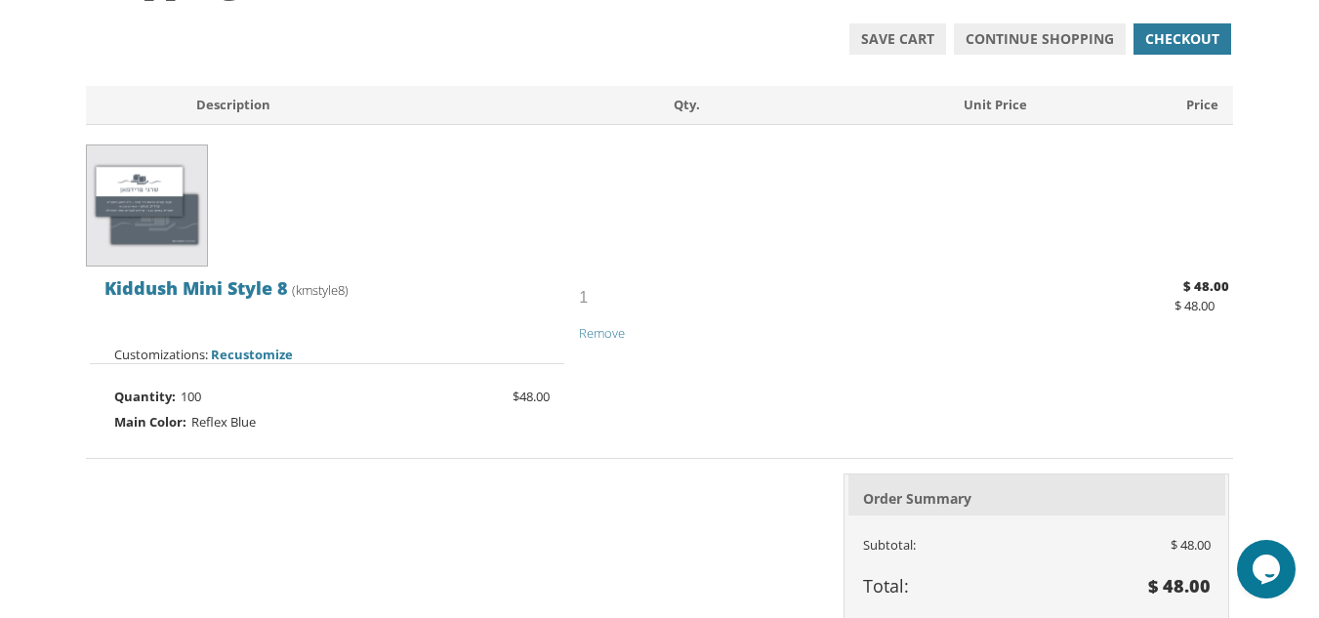
scroll to position [371, 0]
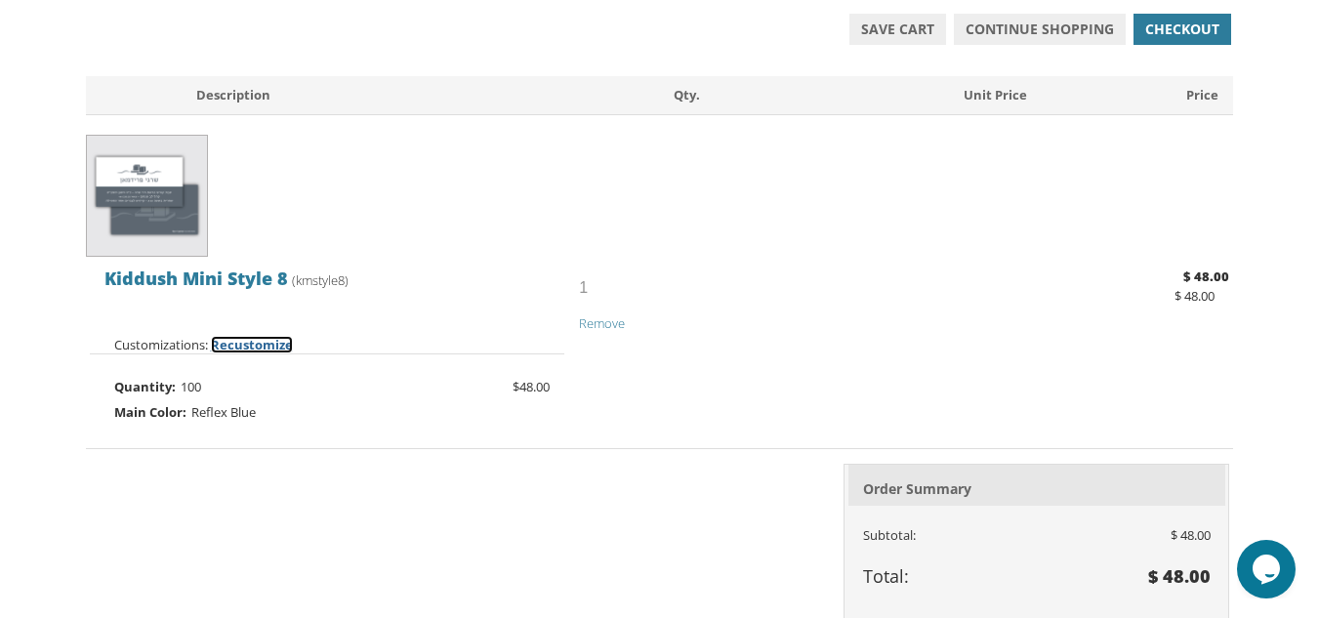
click at [268, 348] on span "Recustomize" at bounding box center [252, 345] width 82 height 18
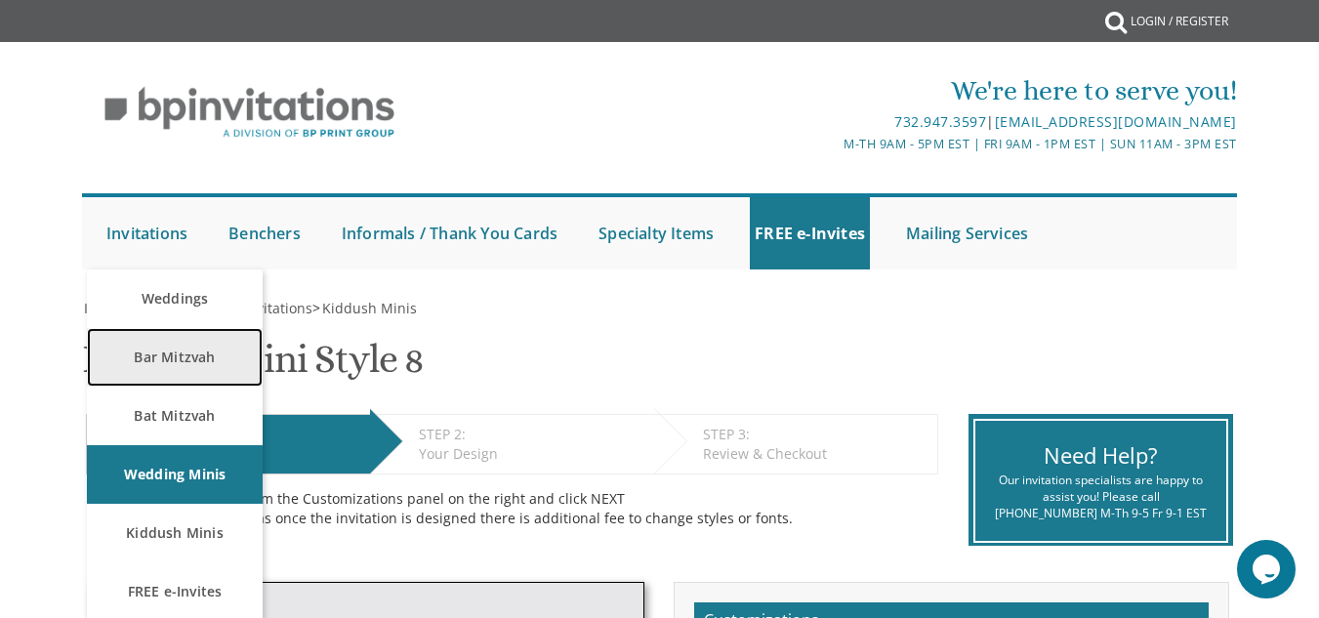
click at [170, 367] on link "Bar Mitzvah" at bounding box center [175, 357] width 176 height 59
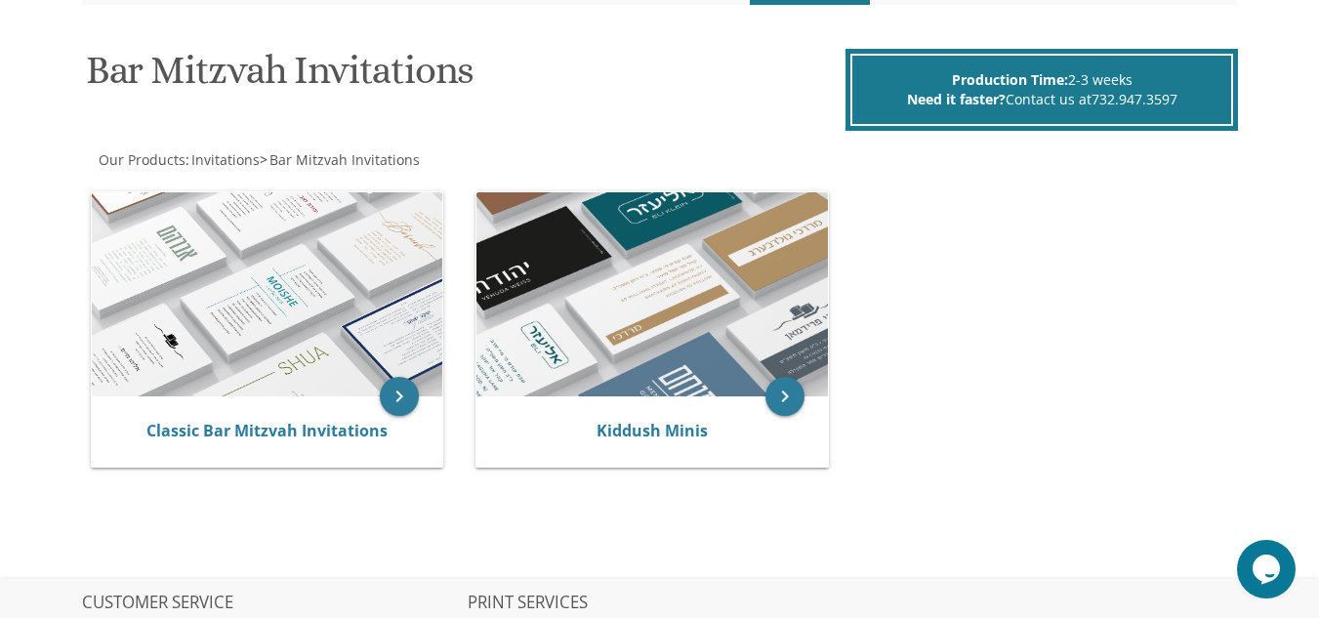
scroll to position [273, 0]
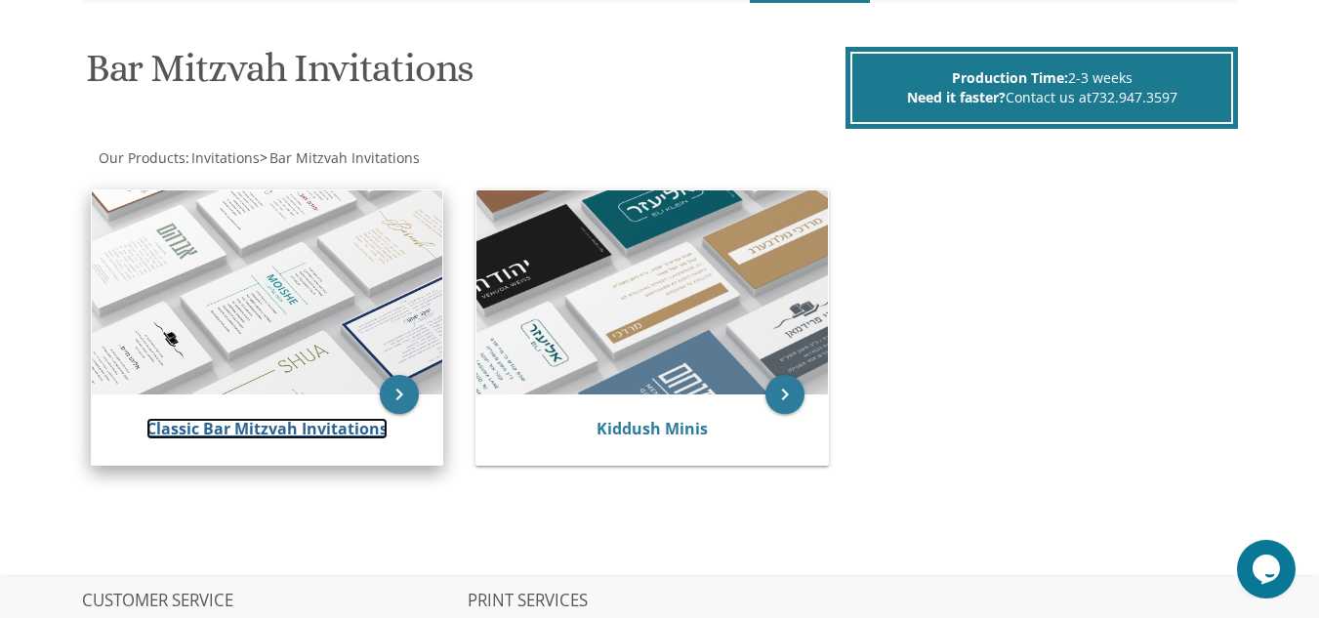
click at [354, 436] on link "Classic Bar Mitzvah Invitations" at bounding box center [266, 428] width 241 height 21
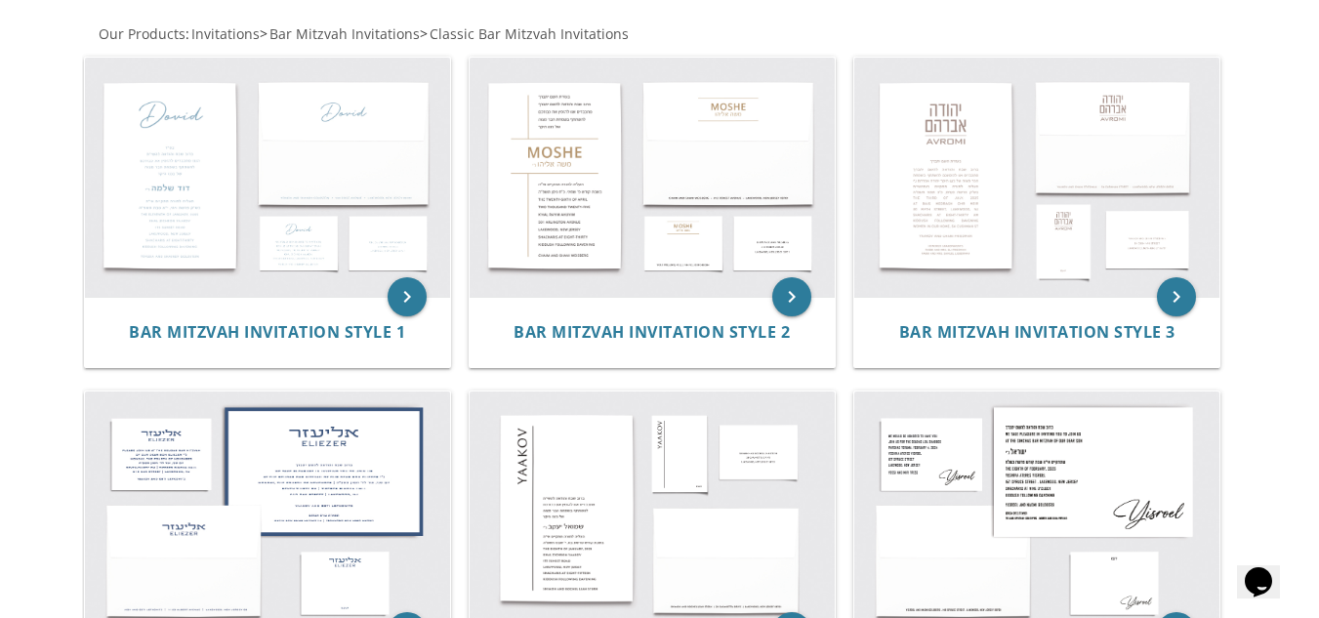
scroll to position [442, 0]
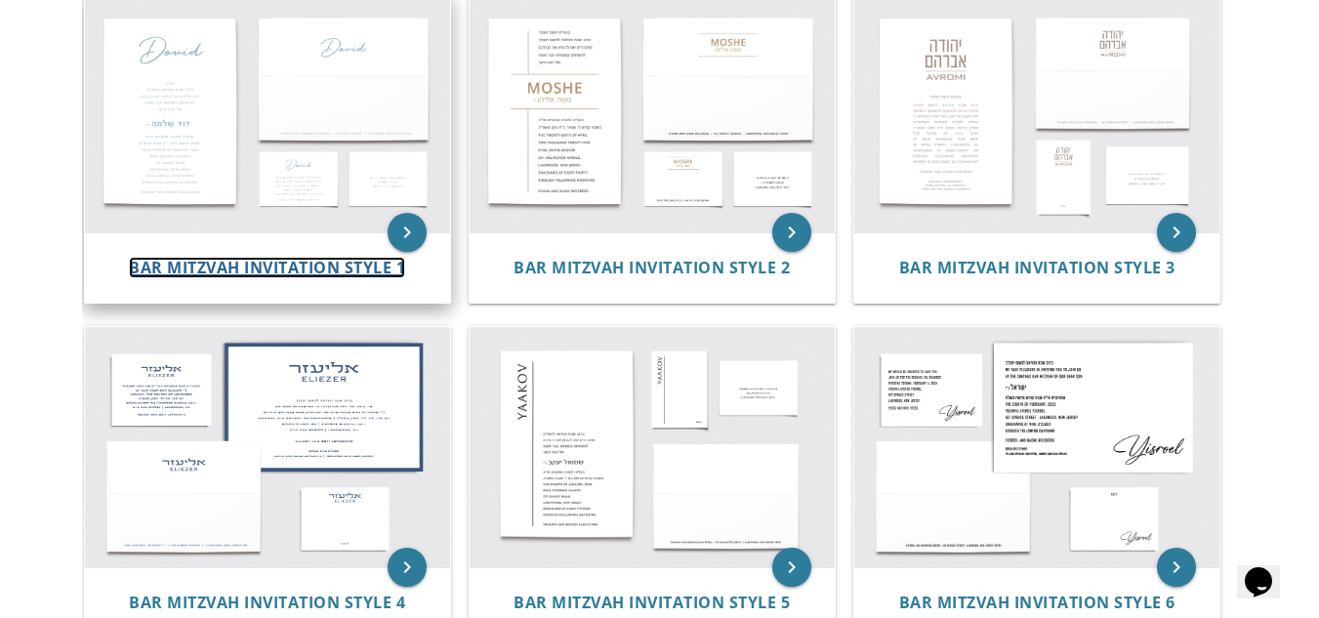
click at [281, 278] on span "Bar Mitzvah Invitation Style 1" at bounding box center [267, 267] width 276 height 21
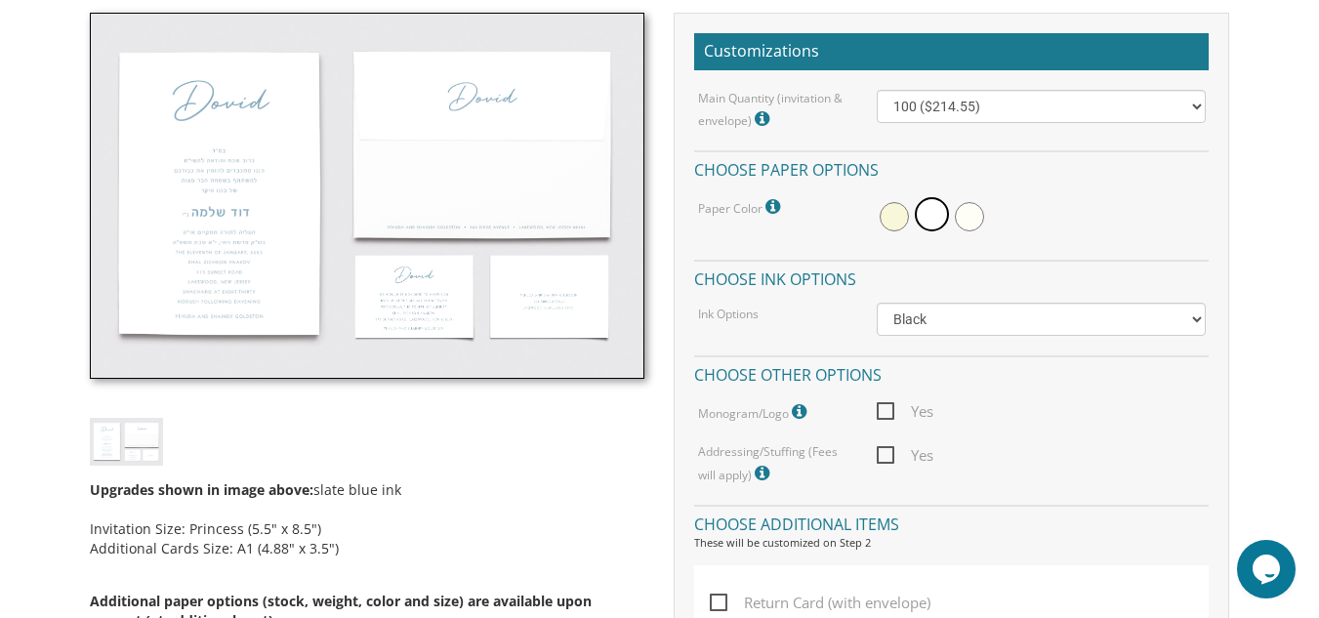
scroll to position [598, 0]
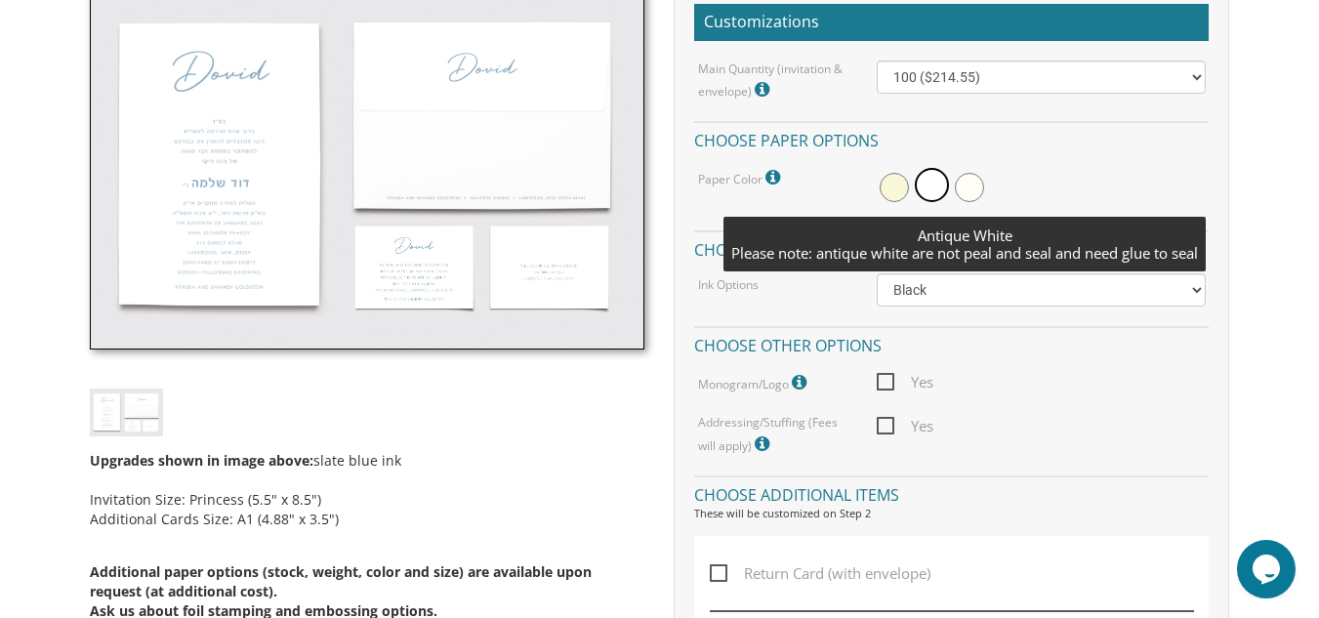
click at [973, 191] on span at bounding box center [969, 187] width 29 height 29
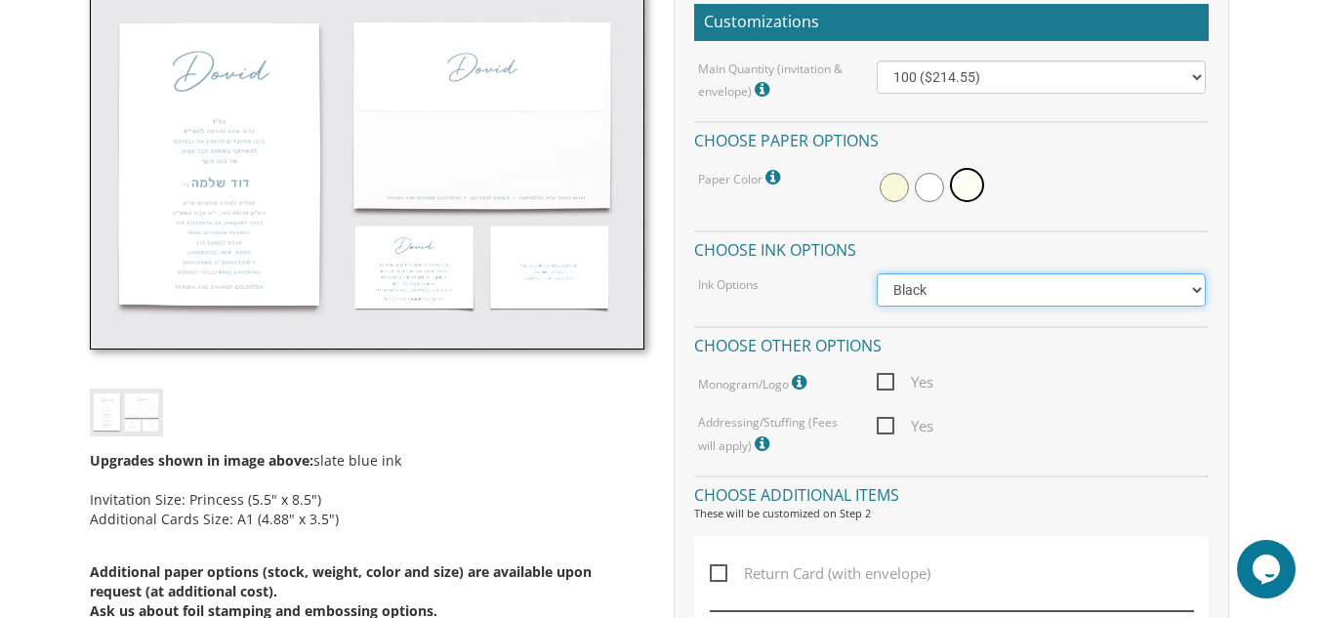
click at [1194, 298] on select "Black Colored Ink ($65.00) Black + One Color ($100.00) Two Colors ($137.95)" at bounding box center [1041, 289] width 328 height 33
click at [877, 273] on select "Black Colored Ink ($65.00) Black + One Color ($100.00) Two Colors ($137.95)" at bounding box center [1041, 289] width 328 height 33
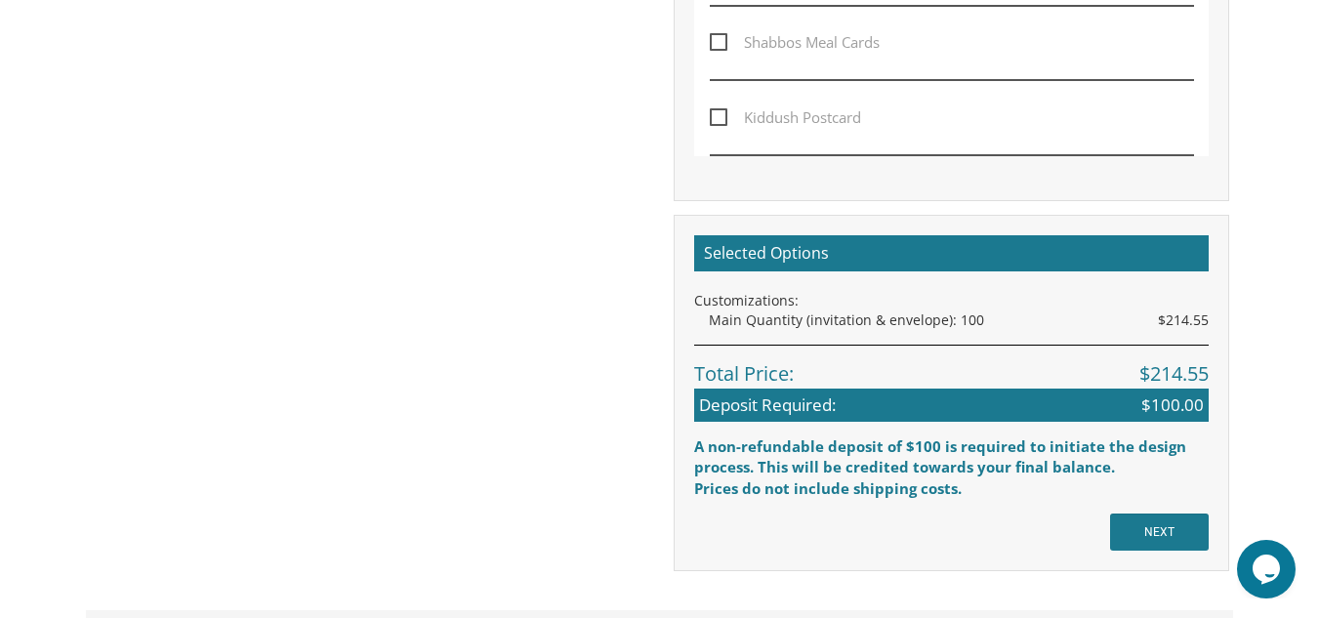
scroll to position [1392, 0]
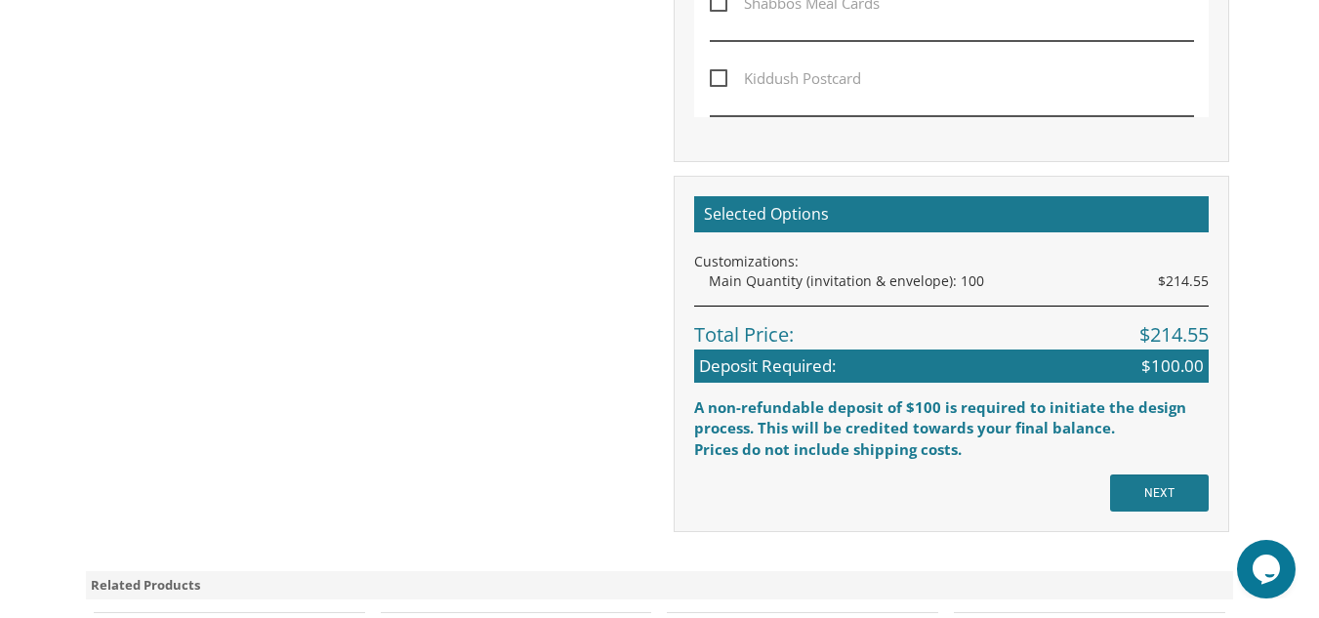
click at [718, 71] on span "Kiddush Postcard" at bounding box center [785, 78] width 151 height 24
click at [718, 71] on input "Kiddush Postcard" at bounding box center [716, 76] width 13 height 13
checkbox input "true"
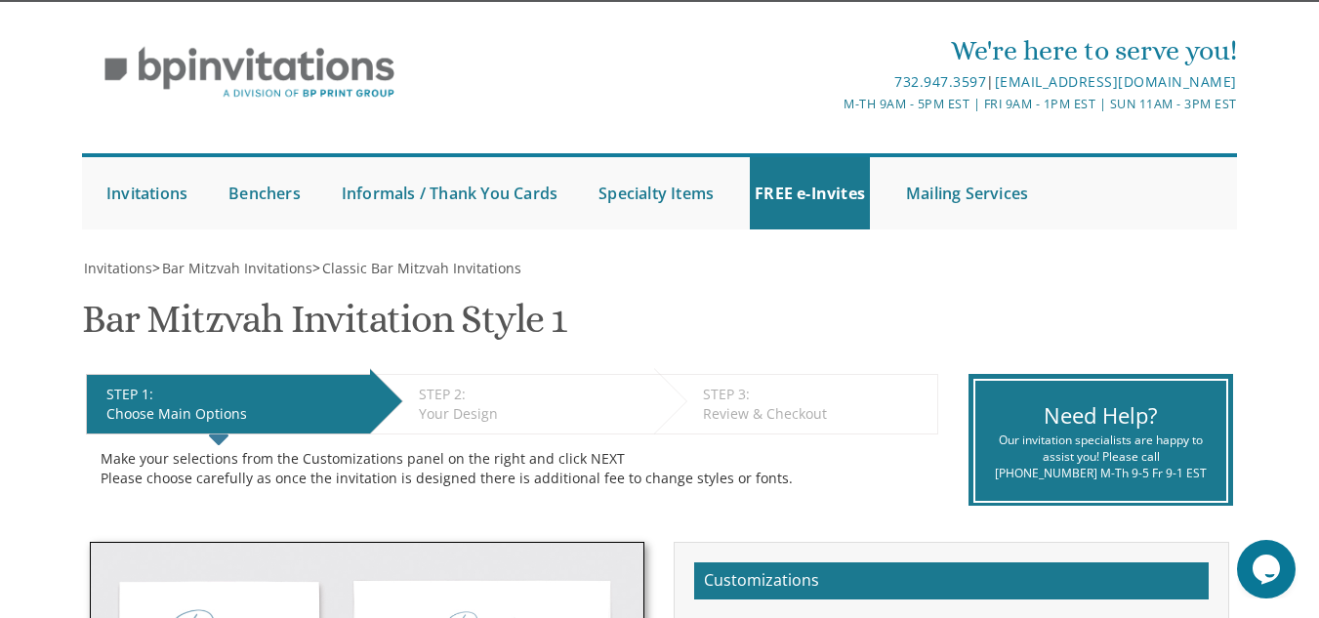
scroll to position [0, 0]
